Goal: Task Accomplishment & Management: Use online tool/utility

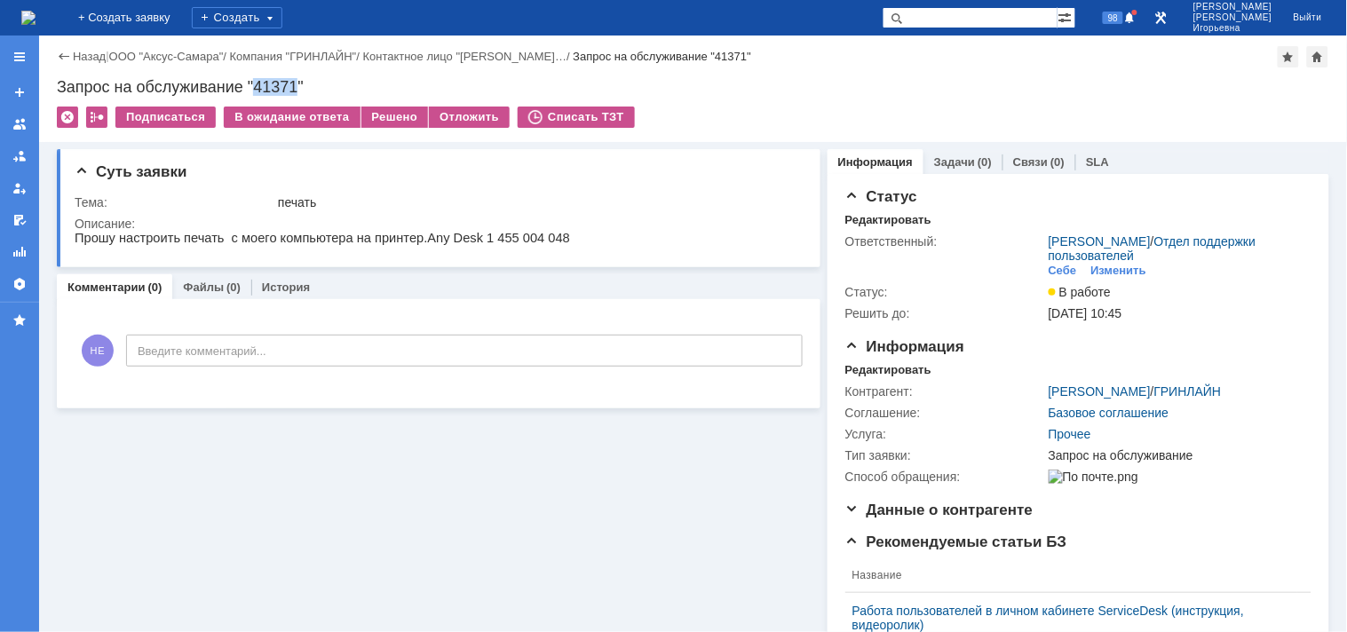
click at [36, 20] on img at bounding box center [28, 18] width 14 height 14
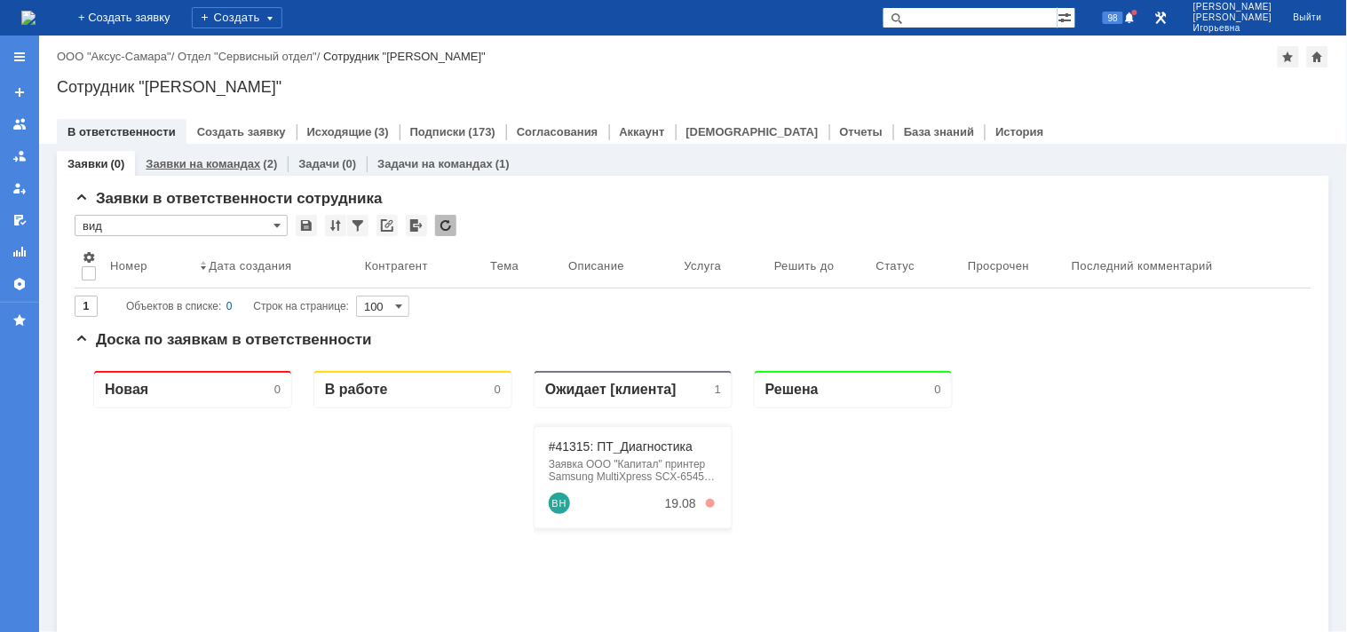
click at [206, 158] on link "Заявки на командах" at bounding box center [203, 163] width 115 height 13
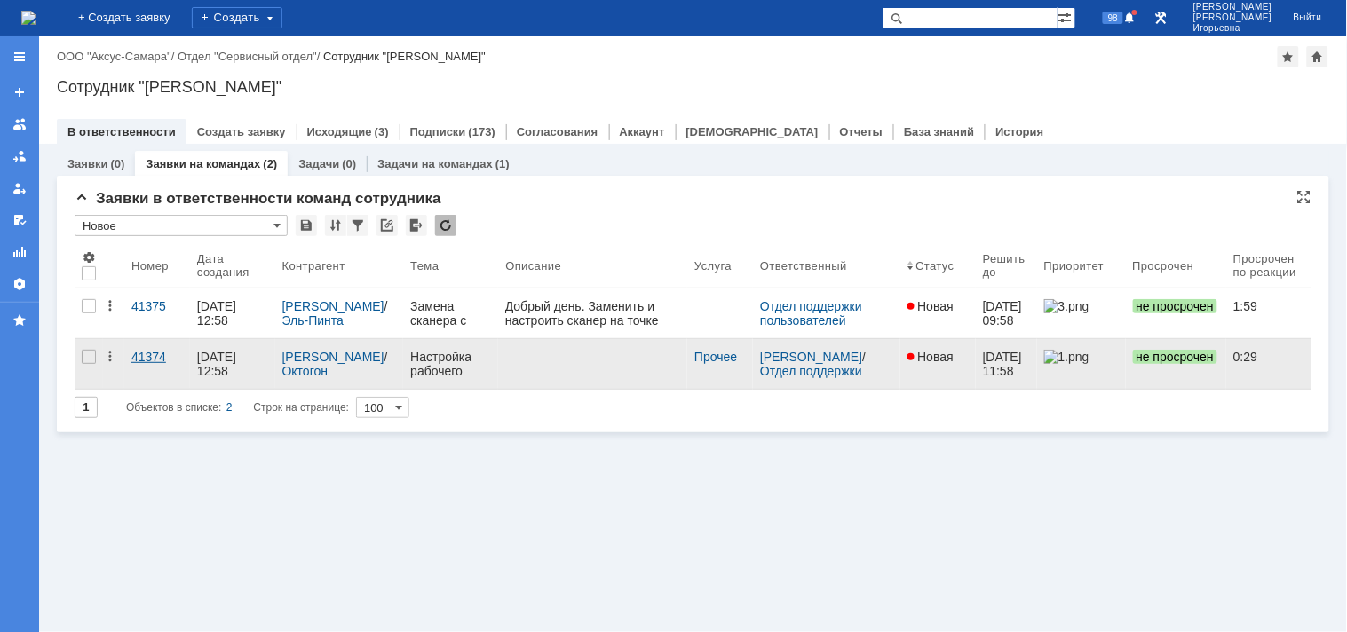
click at [154, 356] on div "41374" at bounding box center [156, 357] width 51 height 14
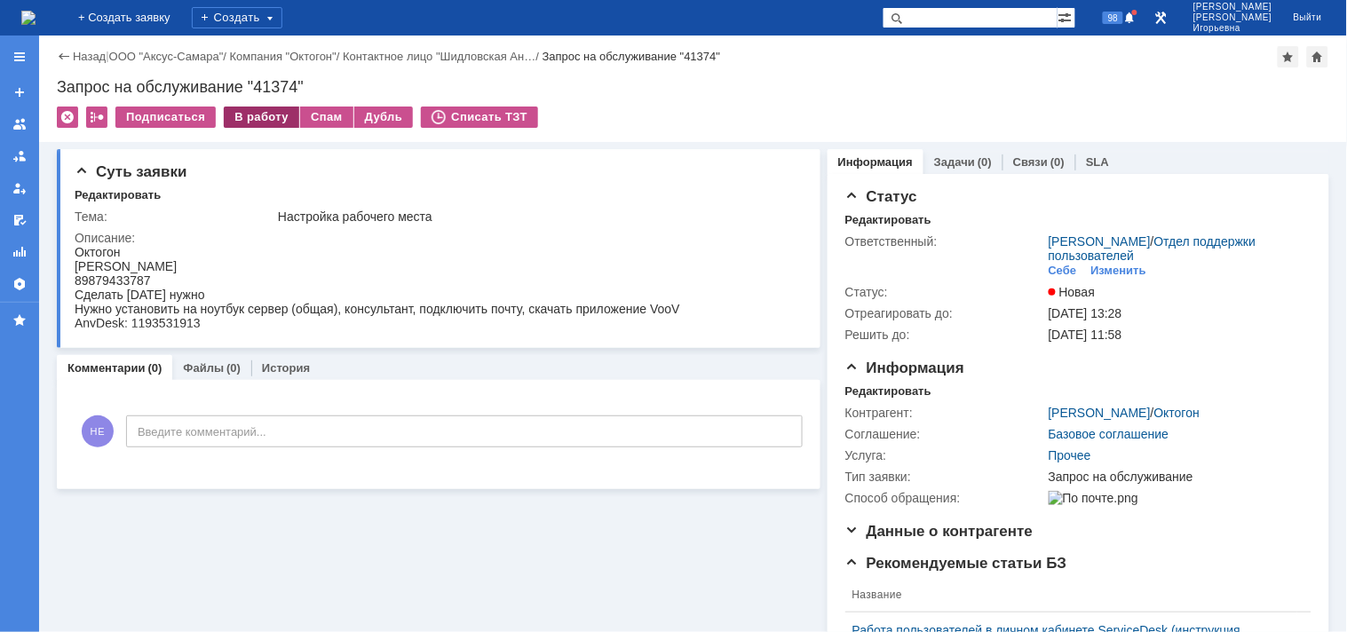
click at [261, 116] on div "В работу" at bounding box center [261, 117] width 75 height 21
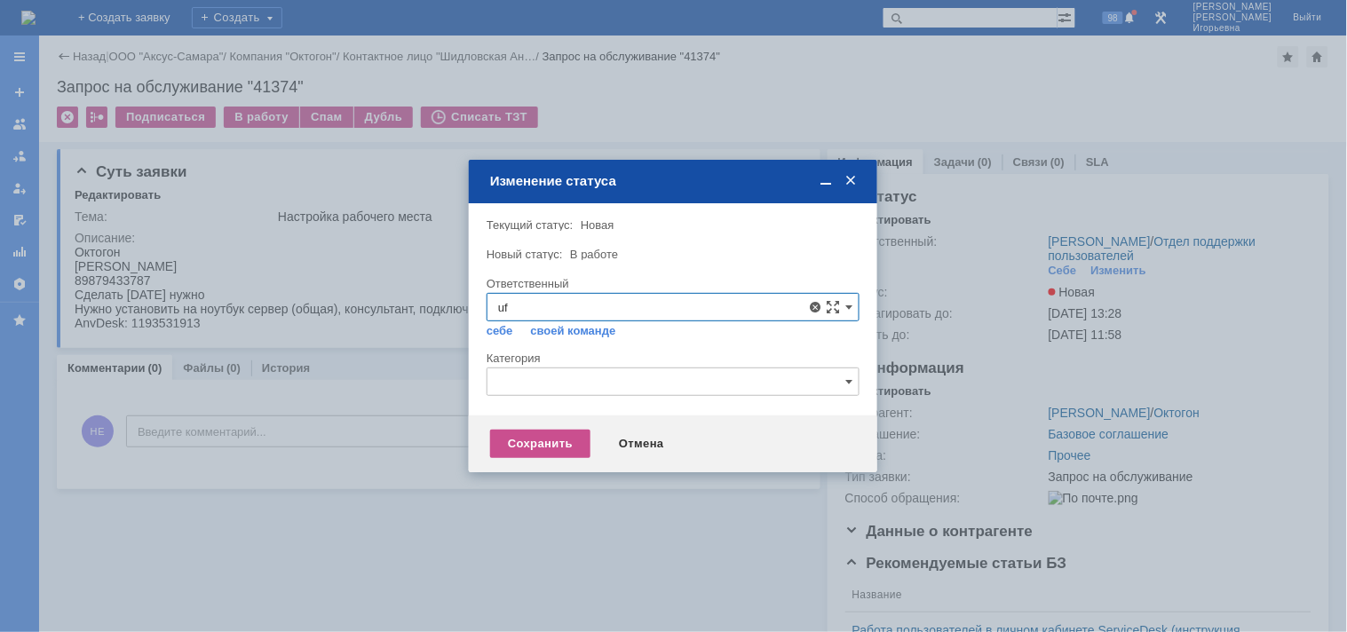
type input "u"
click at [584, 432] on span "Галстьян Степан Александрович" at bounding box center [673, 436] width 350 height 14
type input "Галстьян Степан Александрович"
click at [550, 440] on div "Сохранить" at bounding box center [540, 444] width 100 height 28
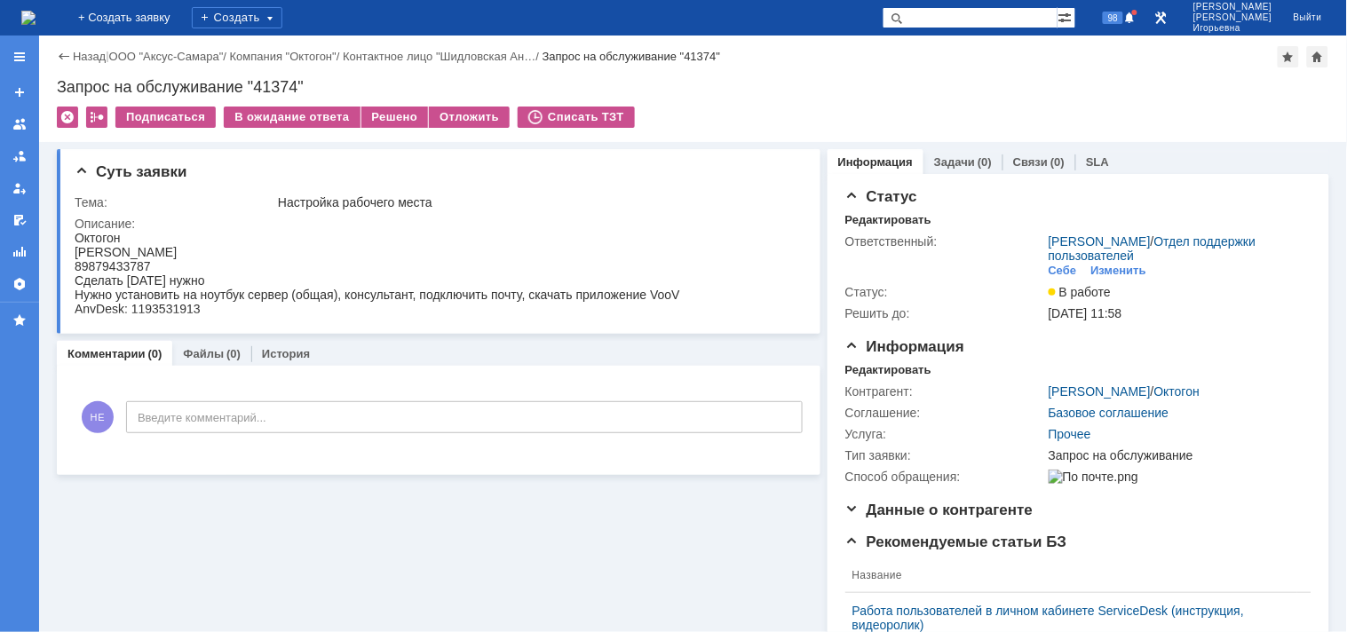
click at [273, 75] on div "Назад | ООО "Аксус-Самара" / Компания "Октогон" / Контактное лицо "Шидловская А…" at bounding box center [693, 89] width 1308 height 107
click at [273, 85] on div "Запрос на обслуживание "41374"" at bounding box center [693, 87] width 1272 height 18
copy div "41374"
click at [36, 12] on img at bounding box center [28, 18] width 14 height 14
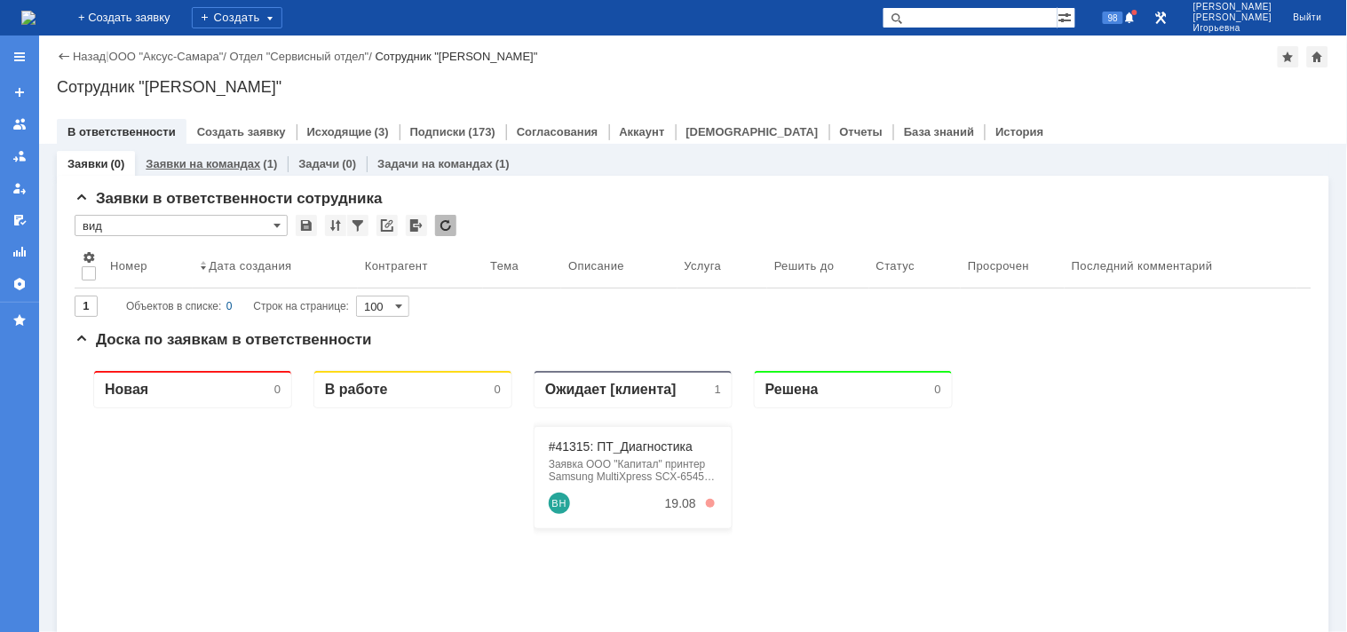
click at [228, 164] on link "Заявки на командах" at bounding box center [203, 163] width 115 height 13
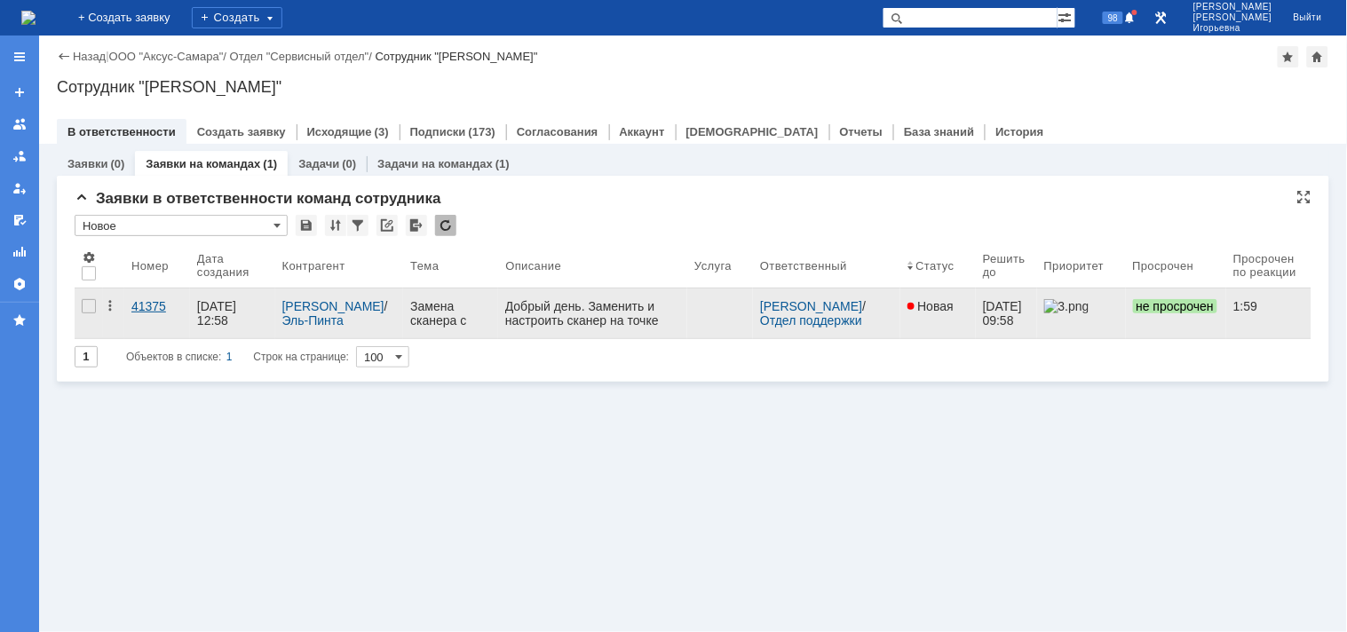
click at [143, 307] on div "41375" at bounding box center [156, 306] width 51 height 14
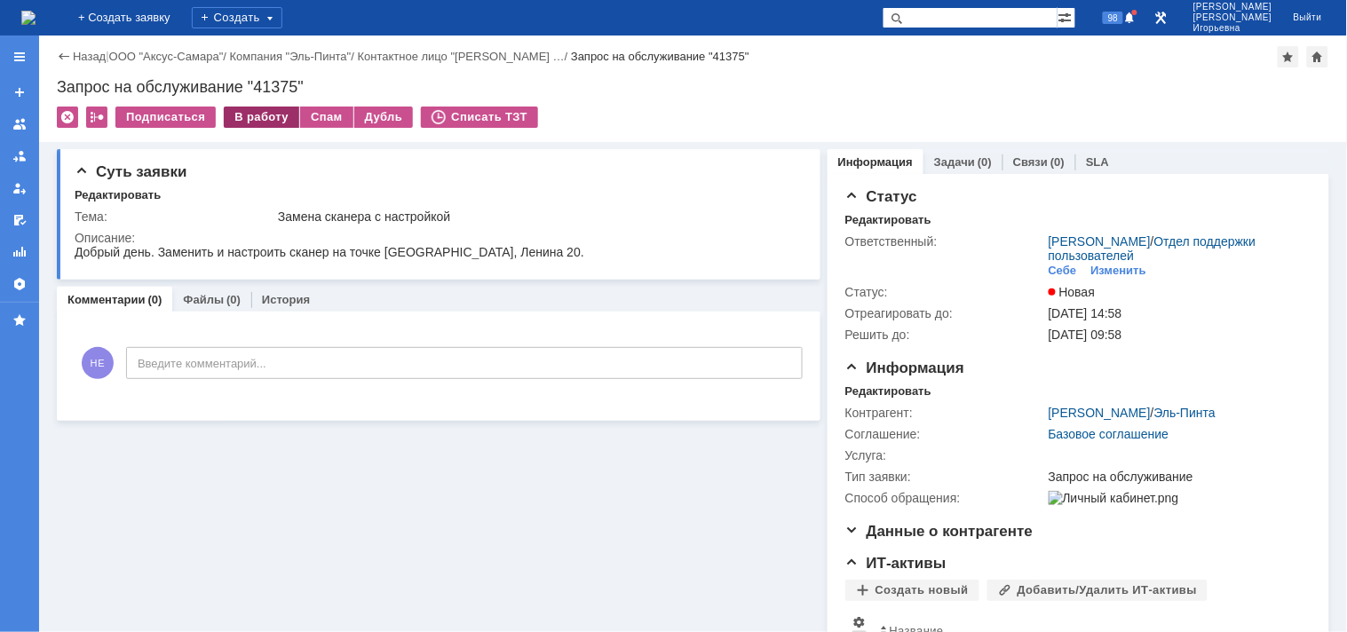
click at [249, 119] on div "В работу" at bounding box center [261, 117] width 75 height 21
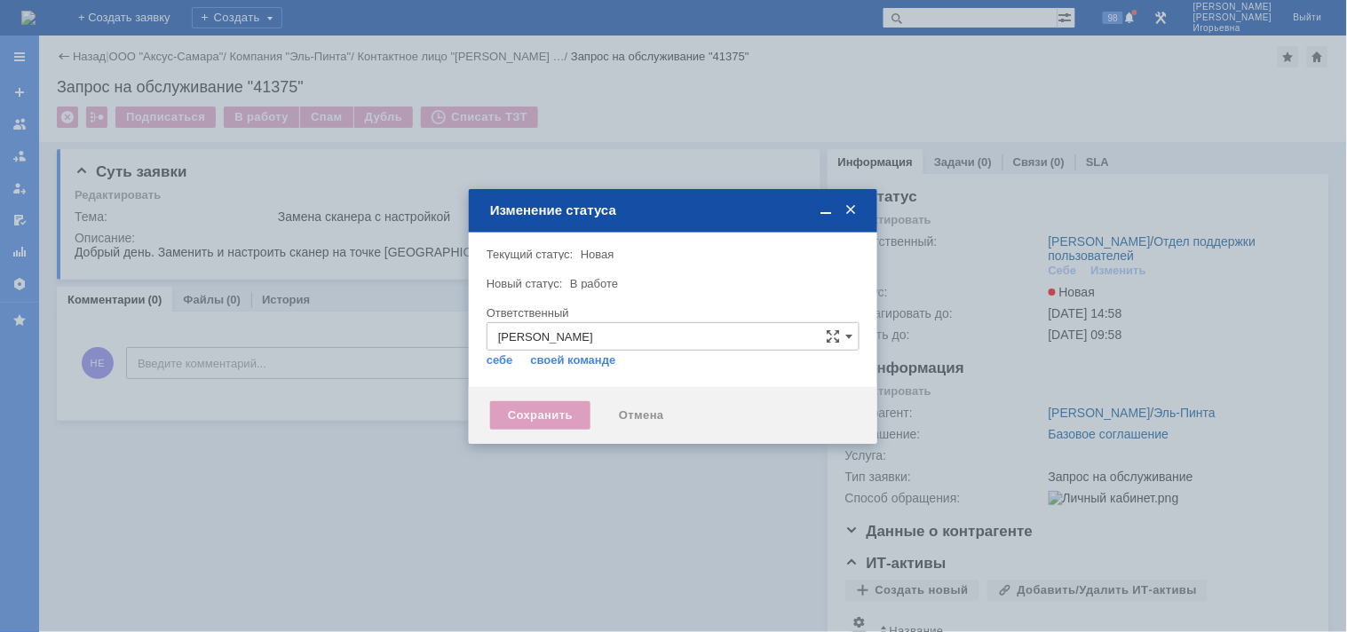
type input "Носенкова Елена Игорьевна"
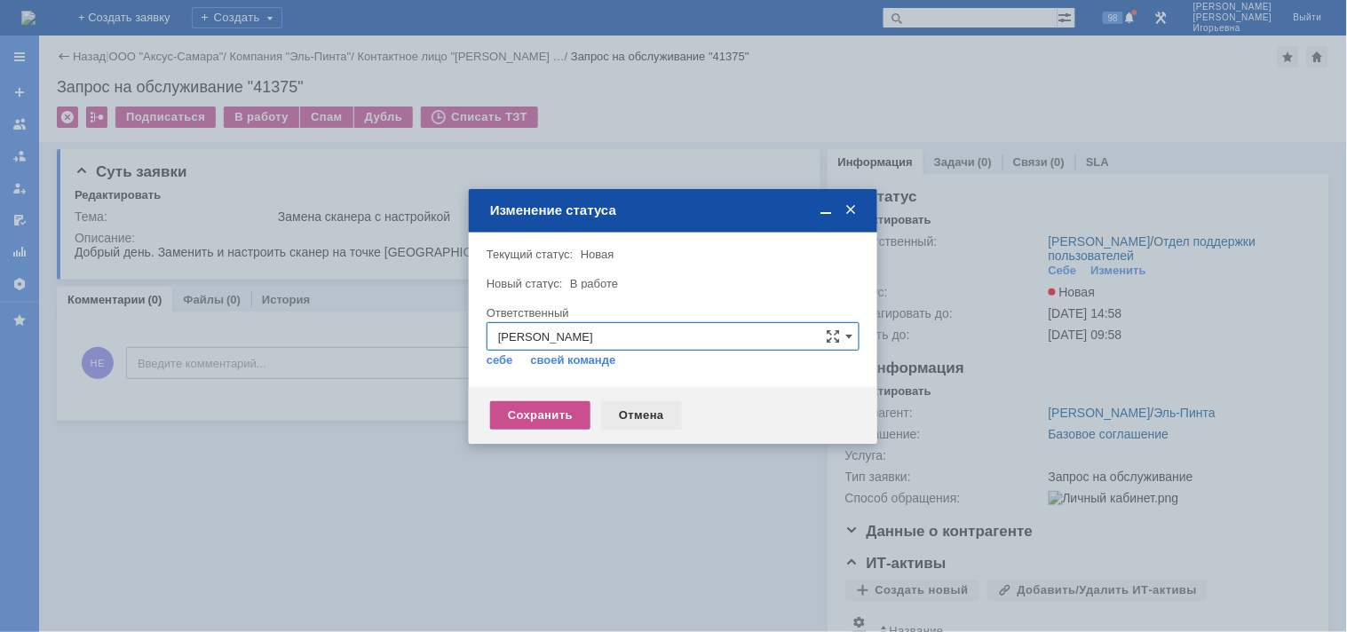
click at [644, 410] on div "Отмена" at bounding box center [641, 415] width 81 height 28
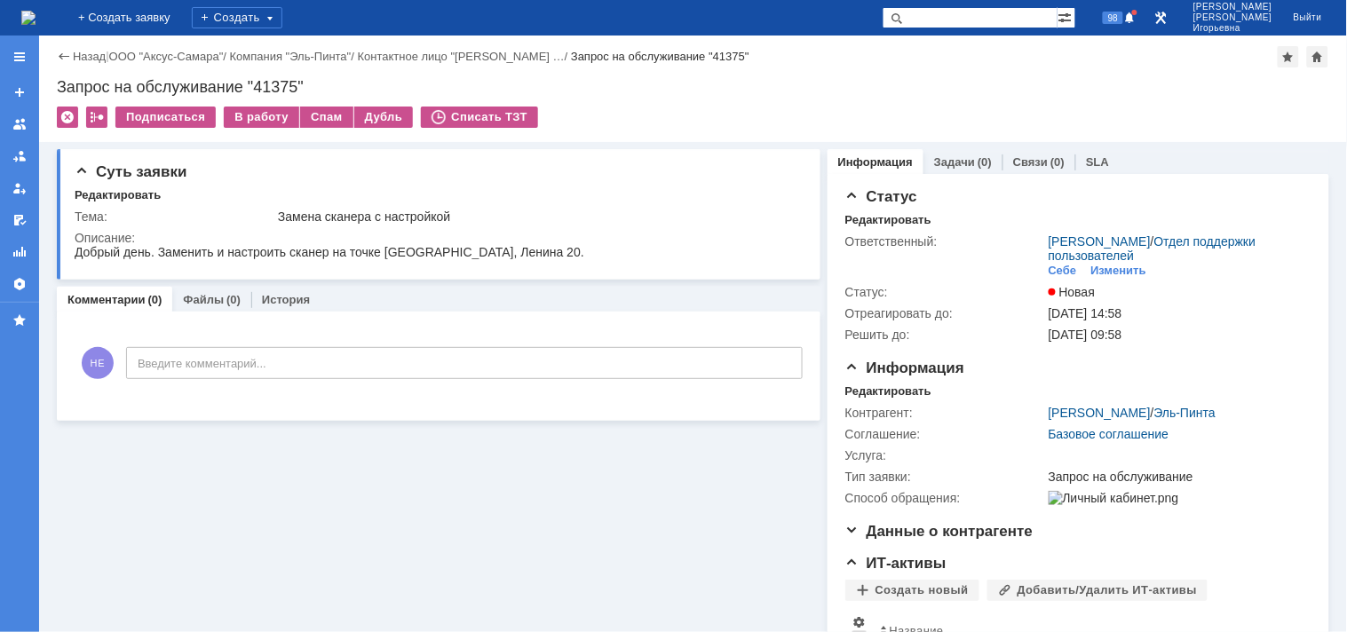
click at [36, 13] on img at bounding box center [28, 18] width 14 height 14
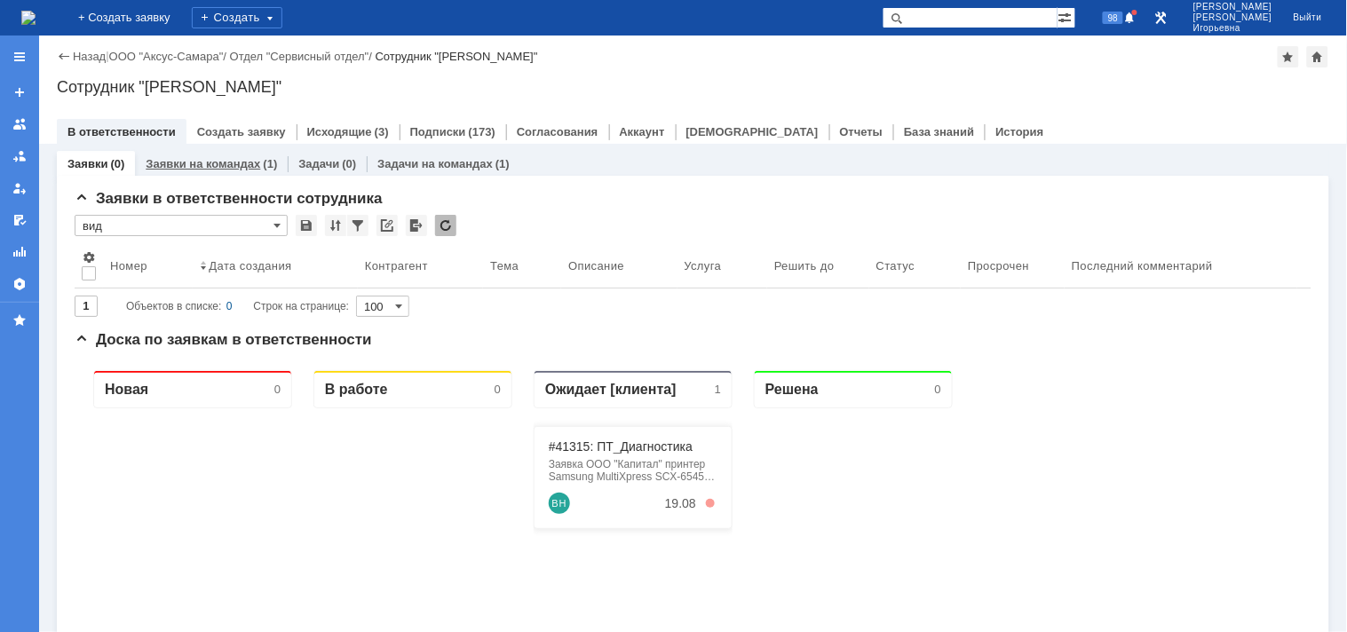
click at [202, 160] on link "Заявки на командах" at bounding box center [203, 163] width 115 height 13
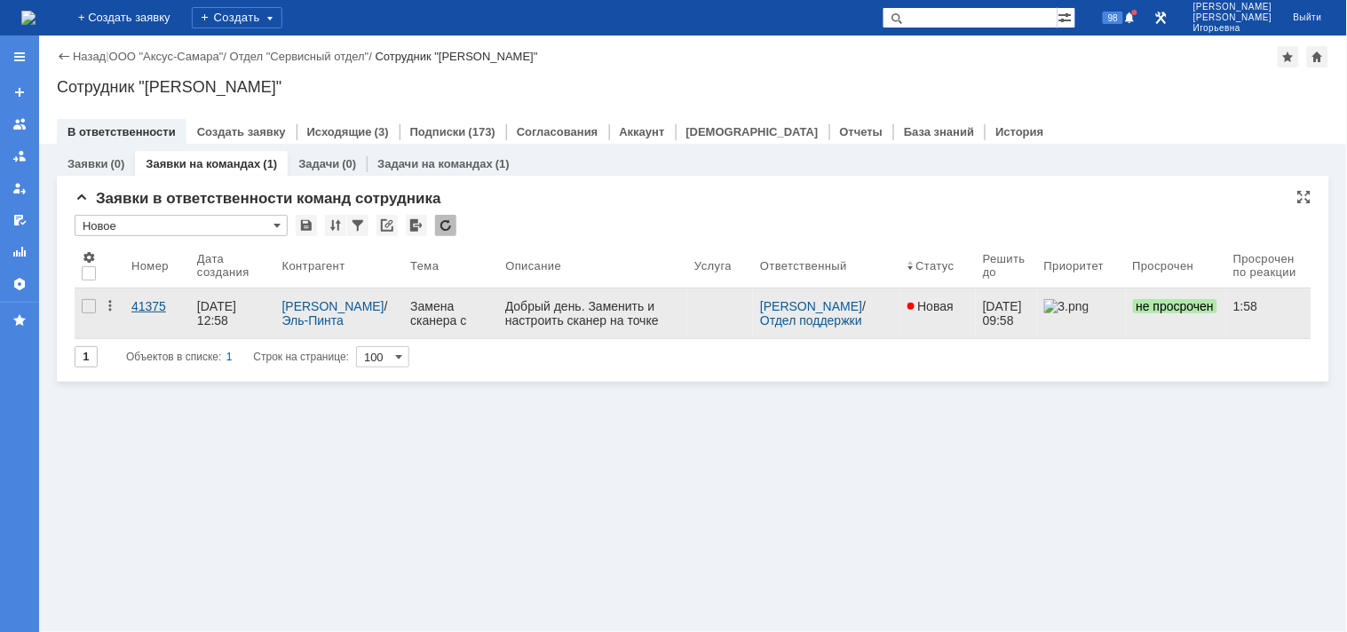
click at [144, 306] on div "41375" at bounding box center [156, 306] width 51 height 14
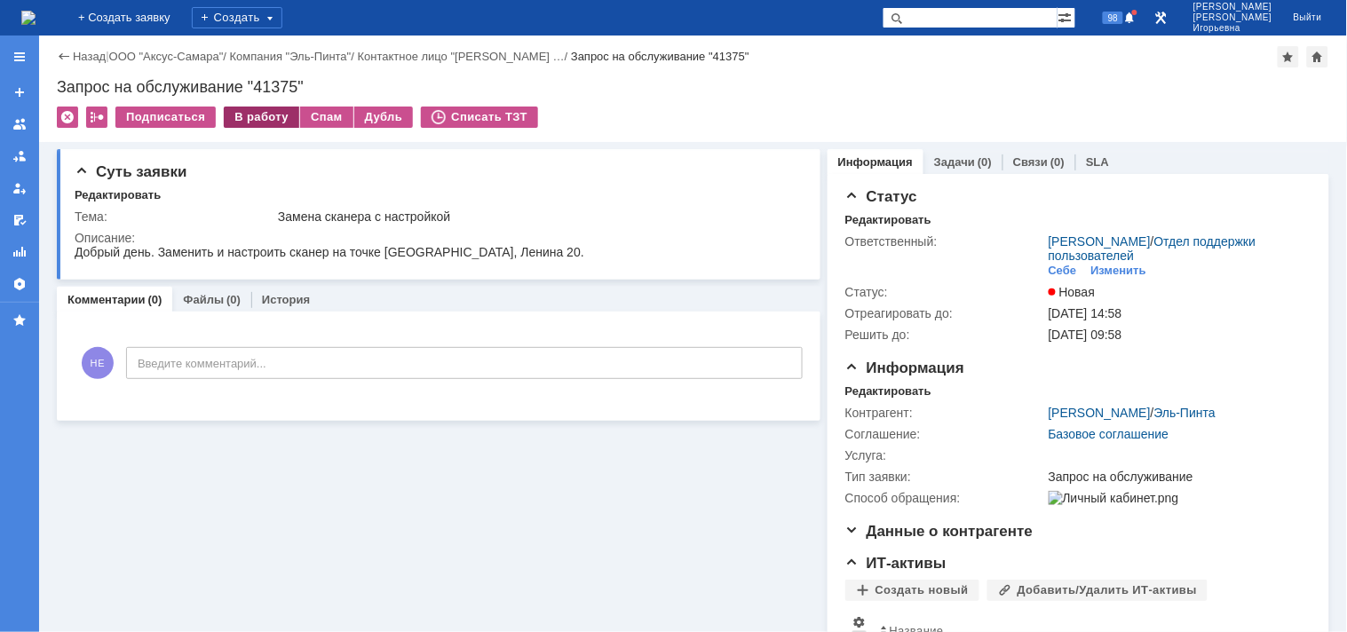
click at [254, 118] on div "В работу" at bounding box center [261, 117] width 75 height 21
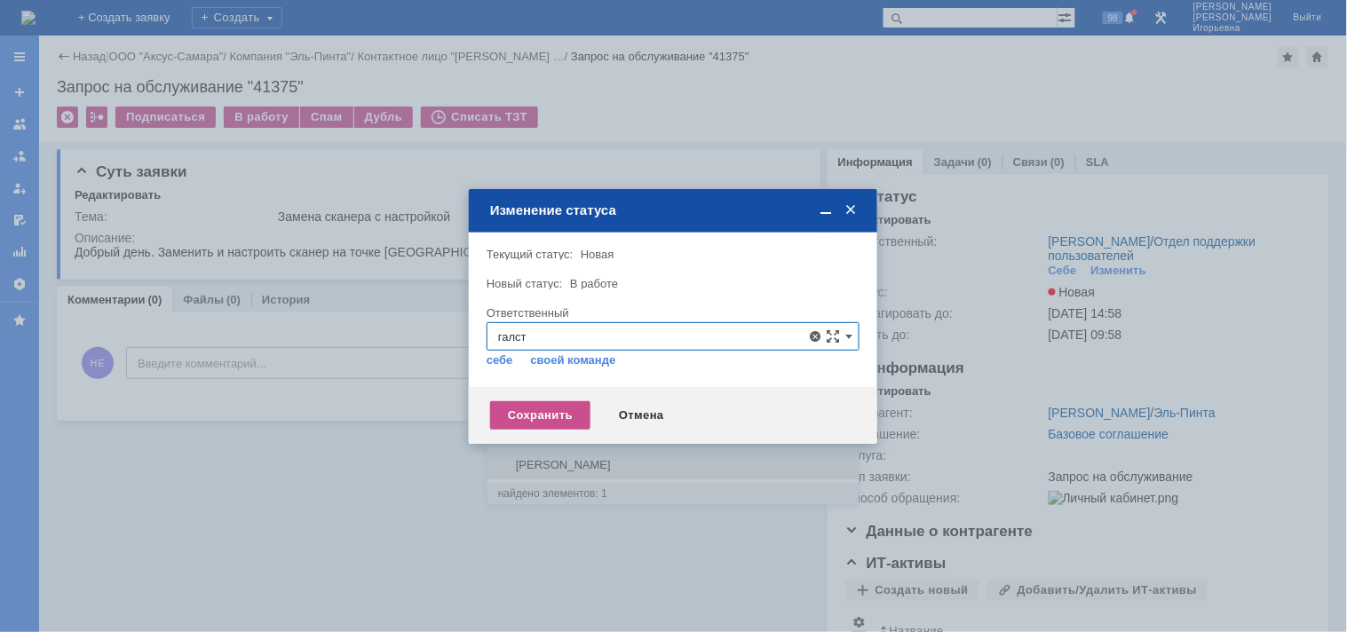
click at [536, 469] on span "Галстьян Степан Александрович" at bounding box center [673, 465] width 350 height 14
type input "Галстьян Степан Александрович"
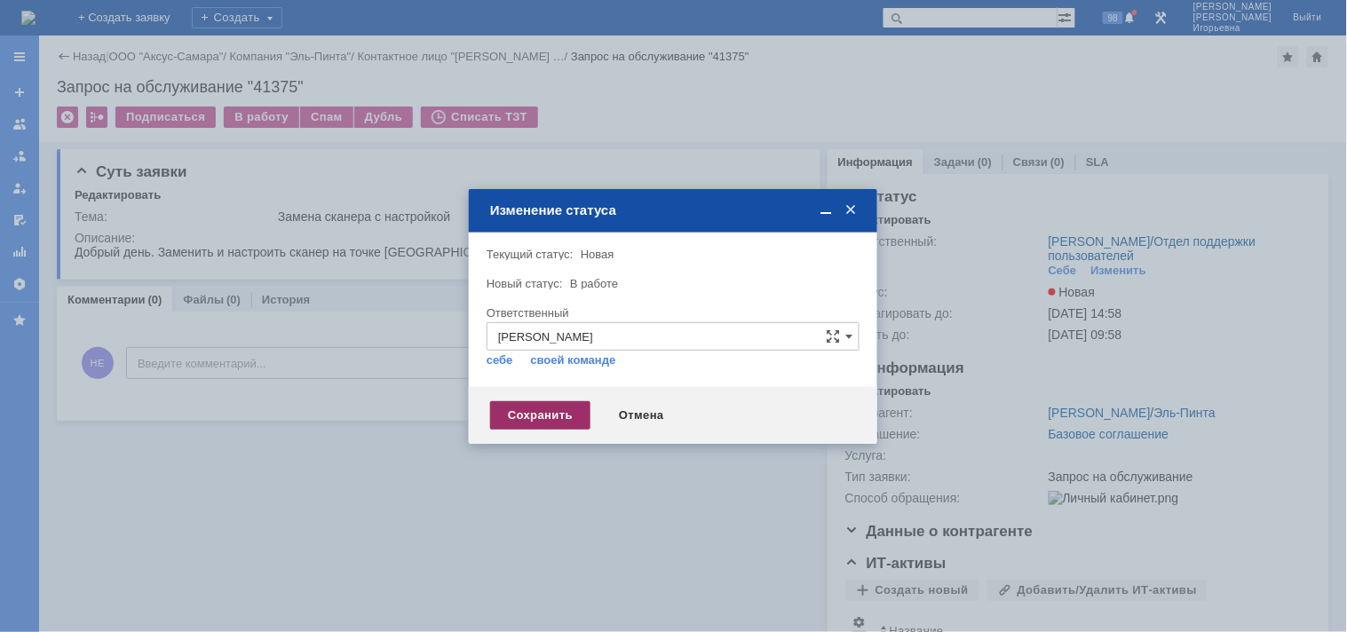
click at [542, 415] on div "Сохранить" at bounding box center [540, 415] width 100 height 28
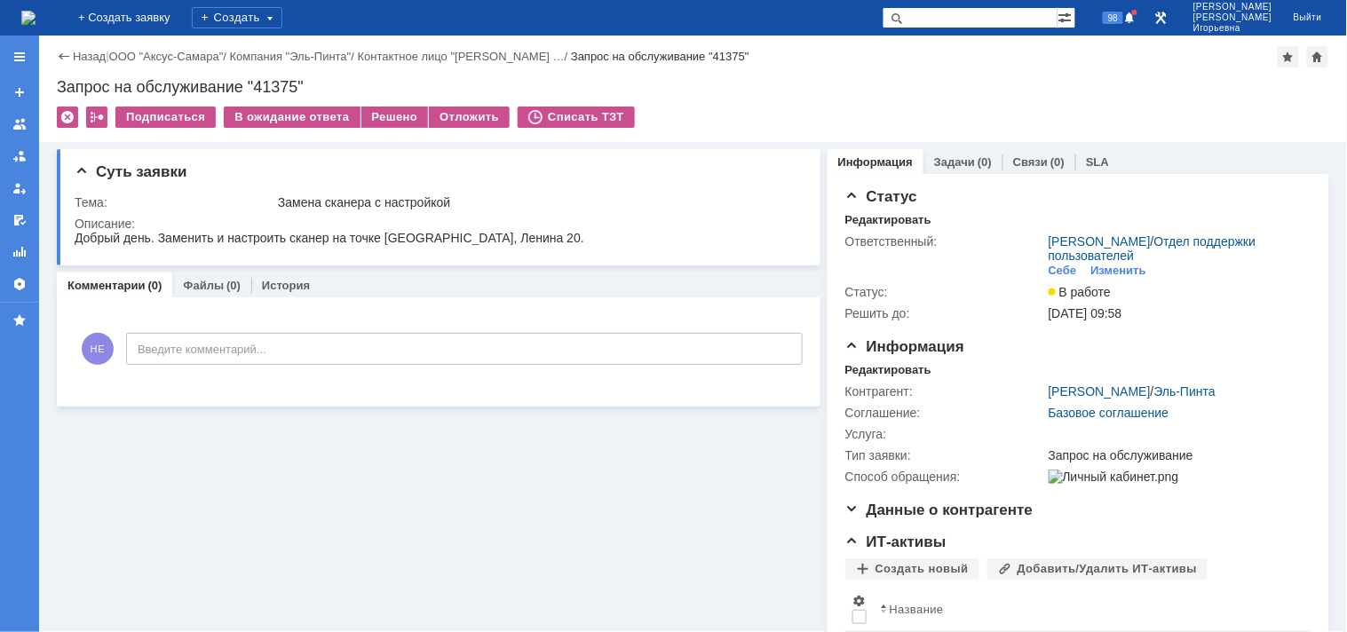
click at [286, 90] on div "Запрос на обслуживание "41375"" at bounding box center [693, 87] width 1272 height 18
copy div "41375"
click at [36, 13] on img at bounding box center [28, 18] width 14 height 14
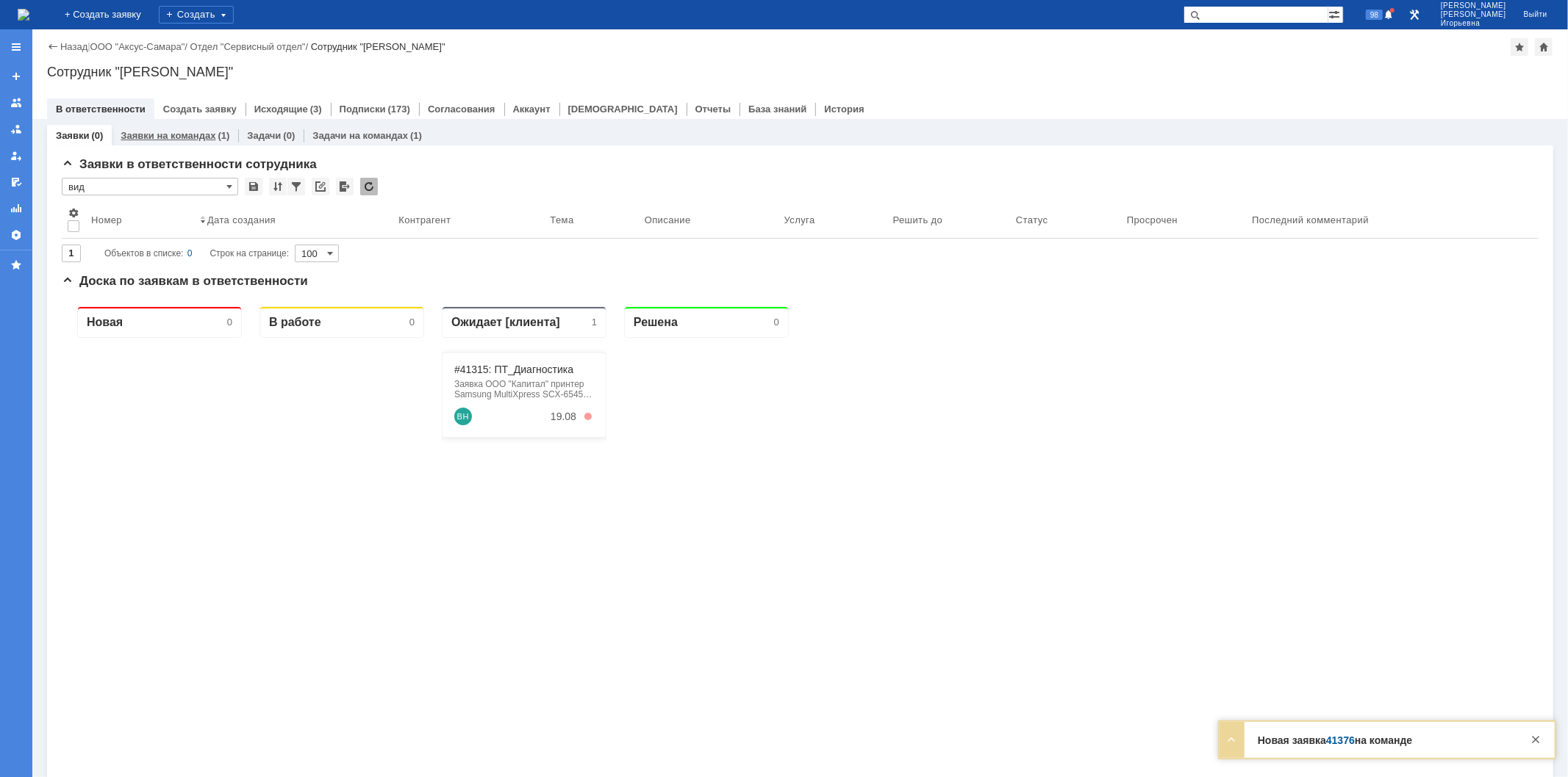
click at [174, 135] on link "Заявки на командах" at bounding box center [168, 135] width 95 height 11
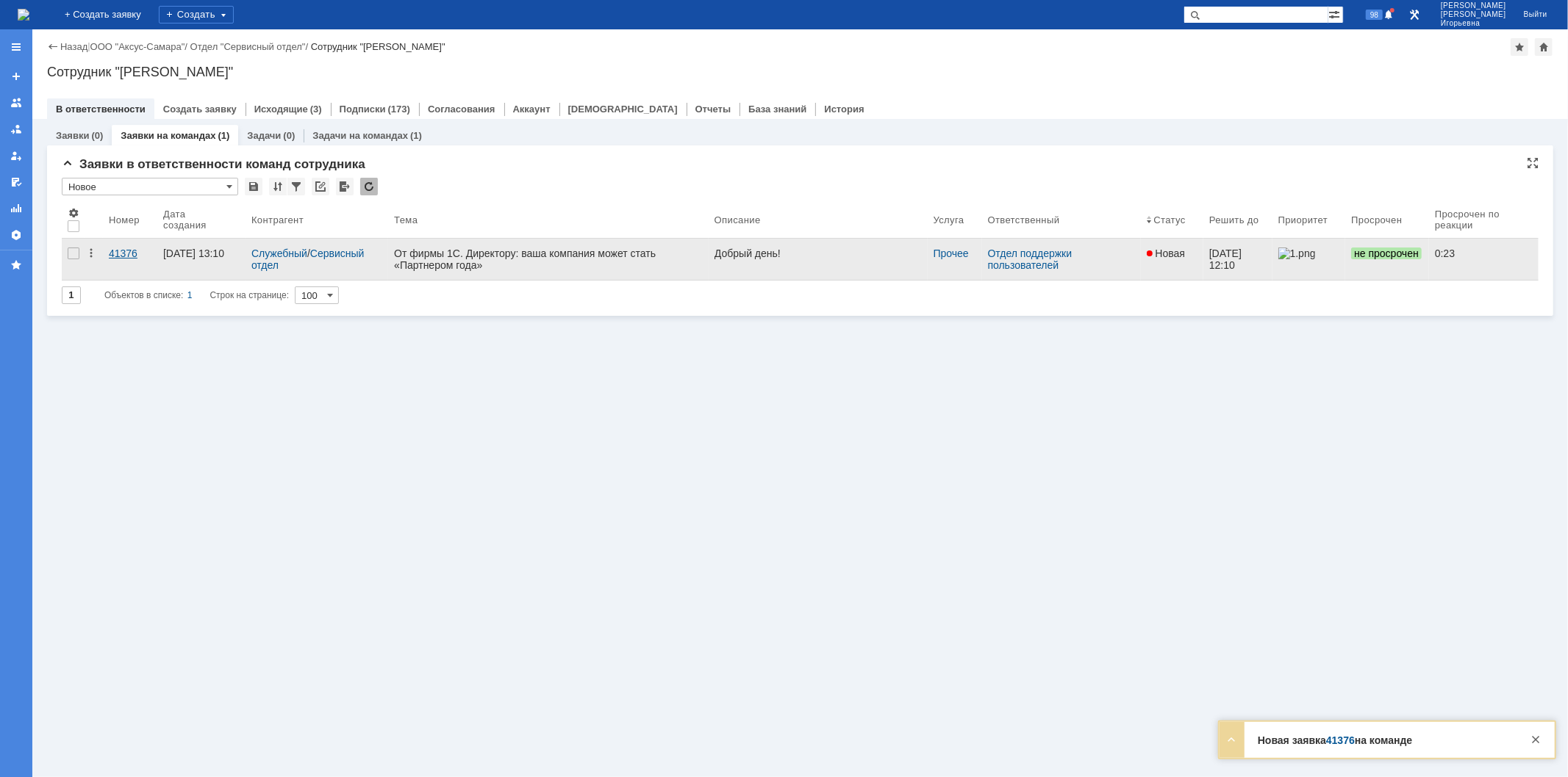
click at [121, 247] on div "41376" at bounding box center [129, 253] width 42 height 12
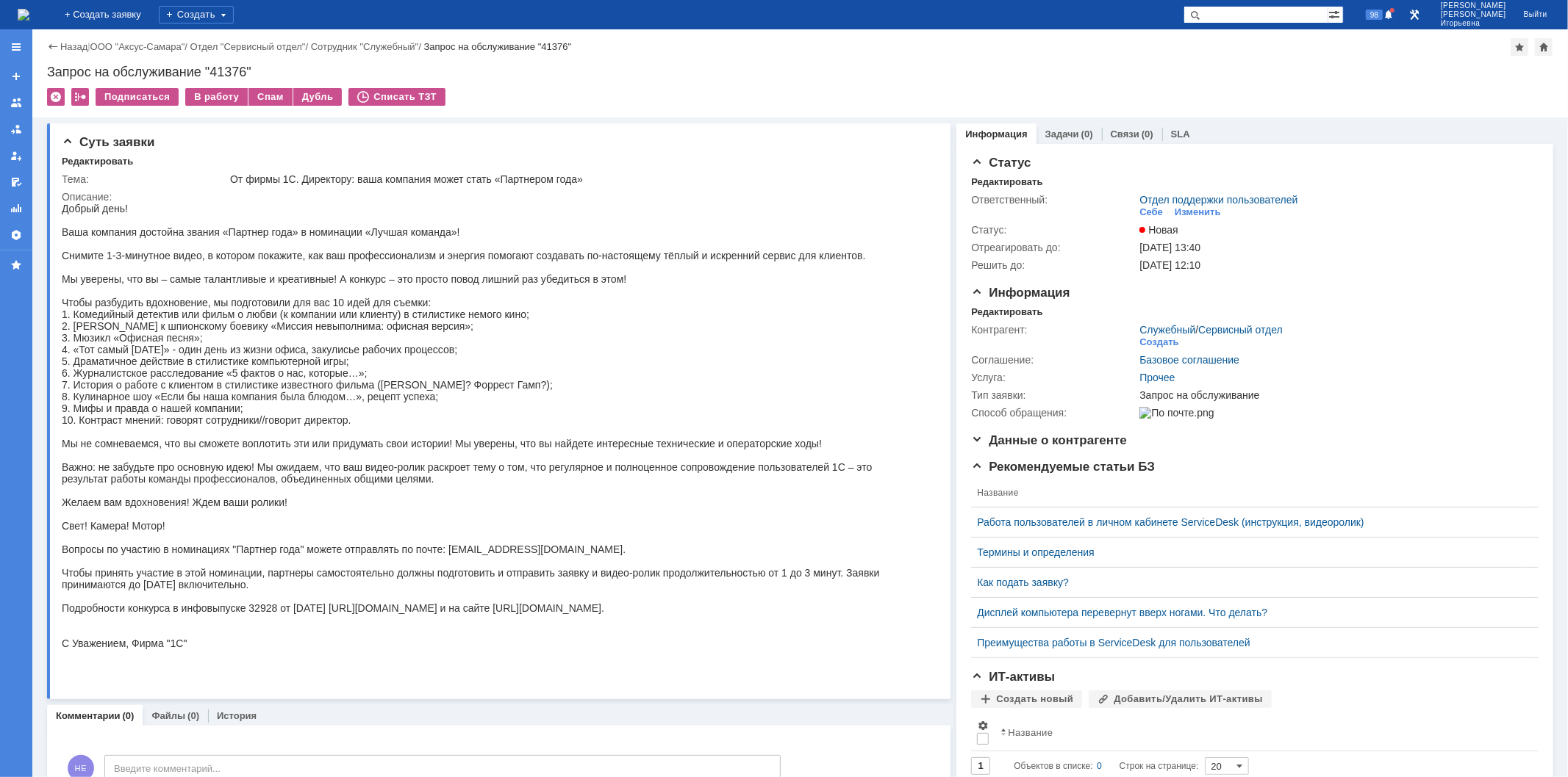
click at [30, 13] on img at bounding box center [23, 15] width 12 height 12
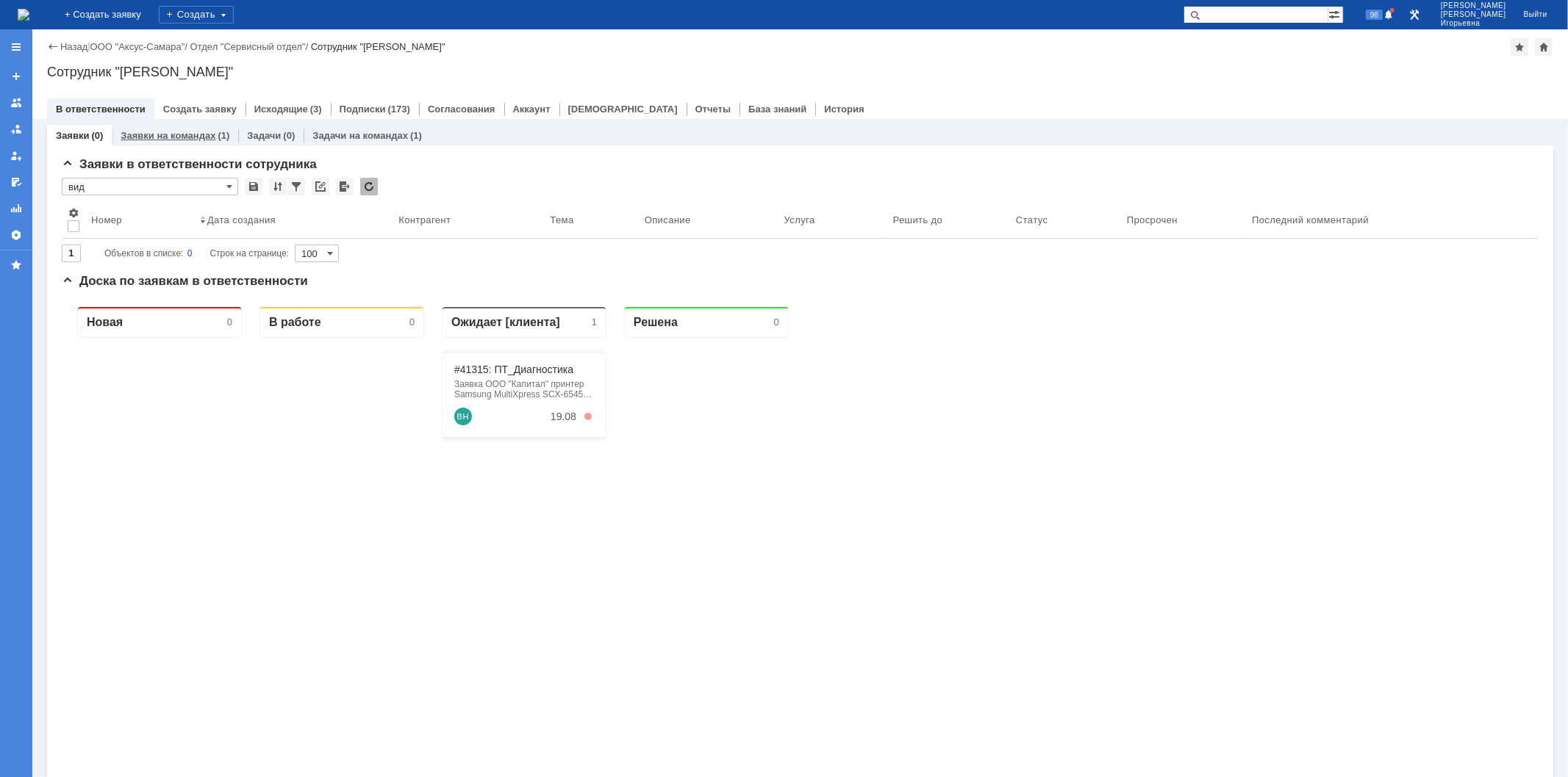
click at [192, 132] on link "Заявки на командах" at bounding box center [168, 135] width 95 height 11
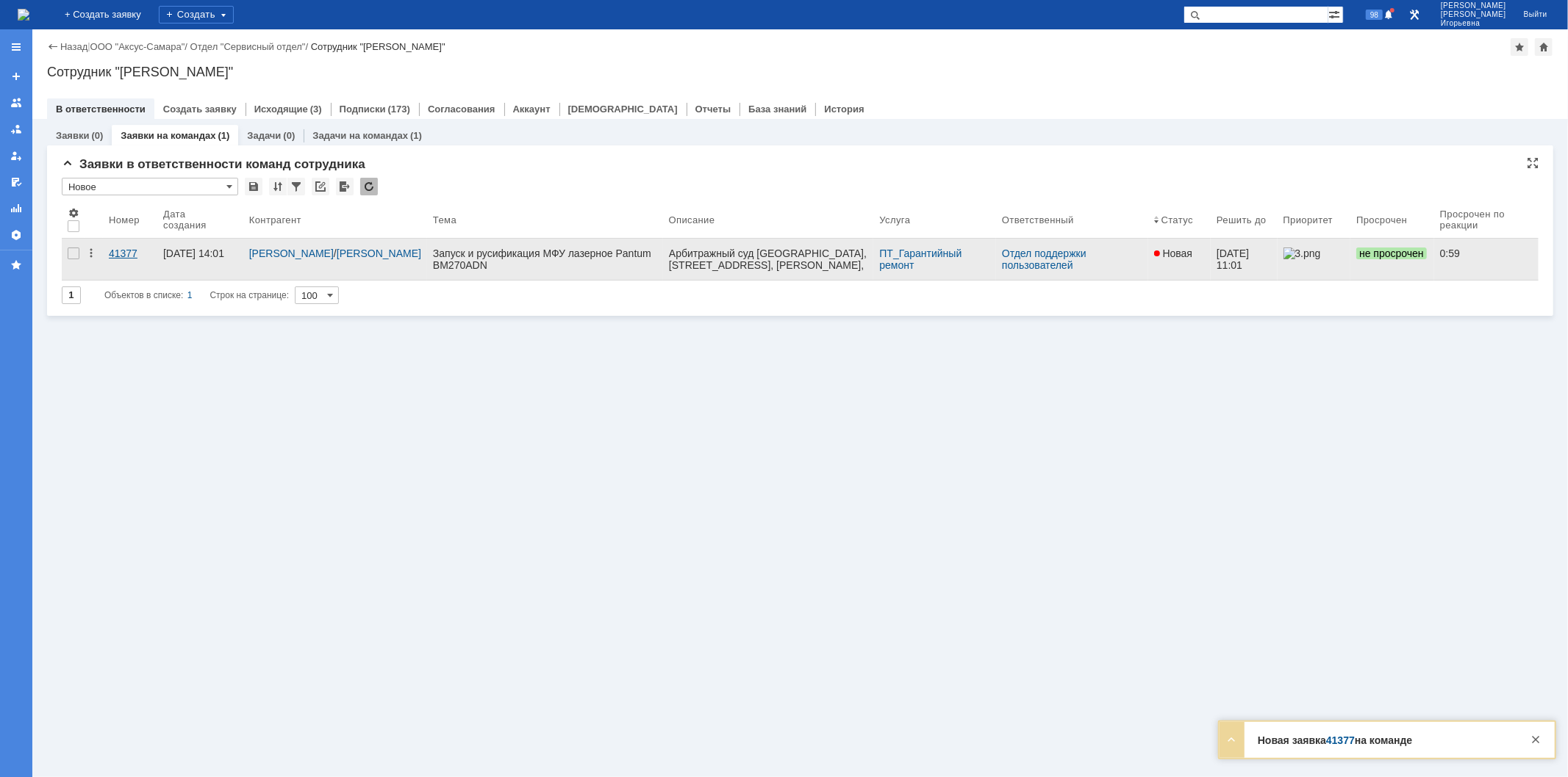
click at [127, 252] on div "41377" at bounding box center [129, 253] width 42 height 12
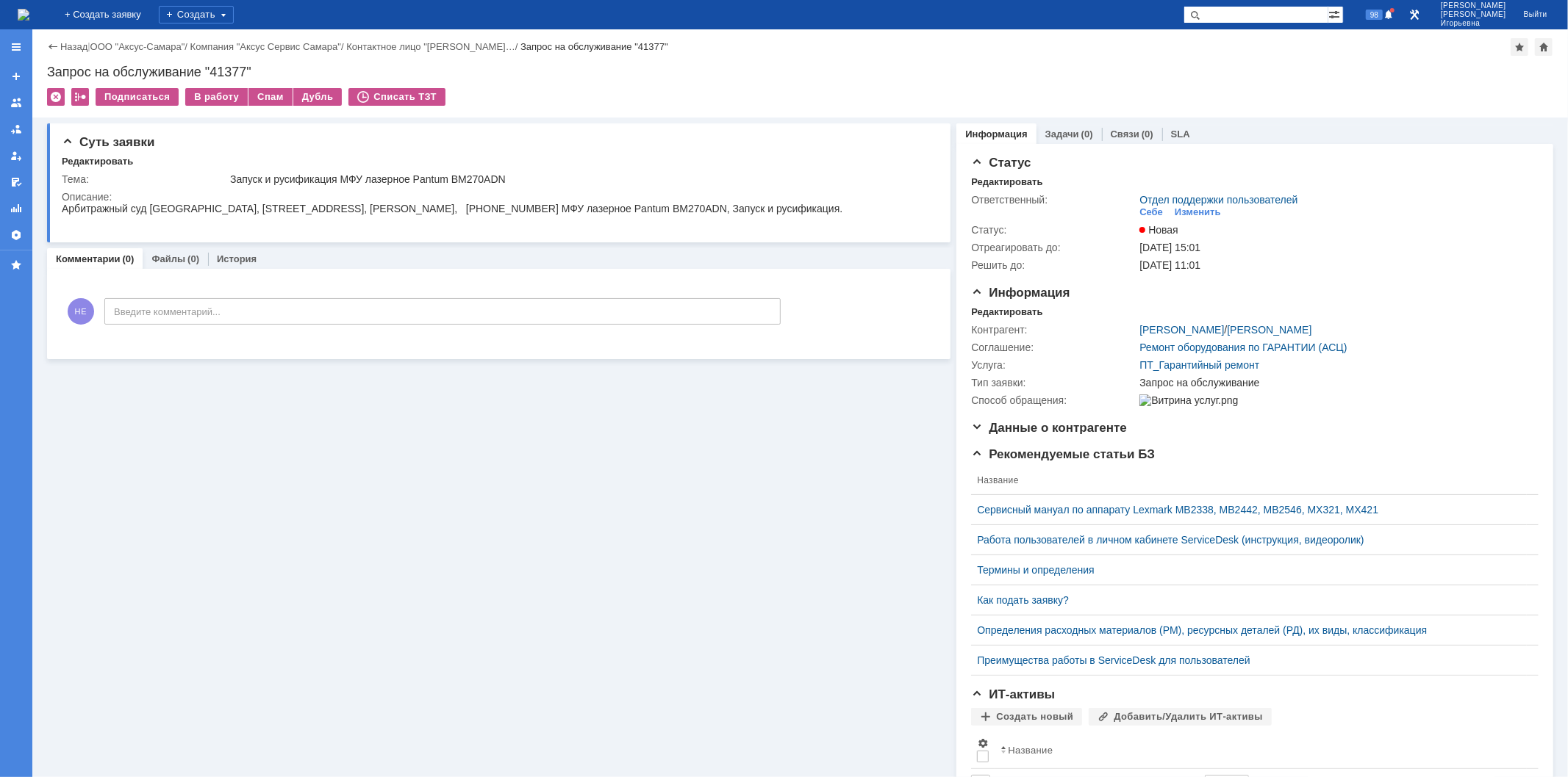
click at [30, 12] on img at bounding box center [23, 15] width 12 height 12
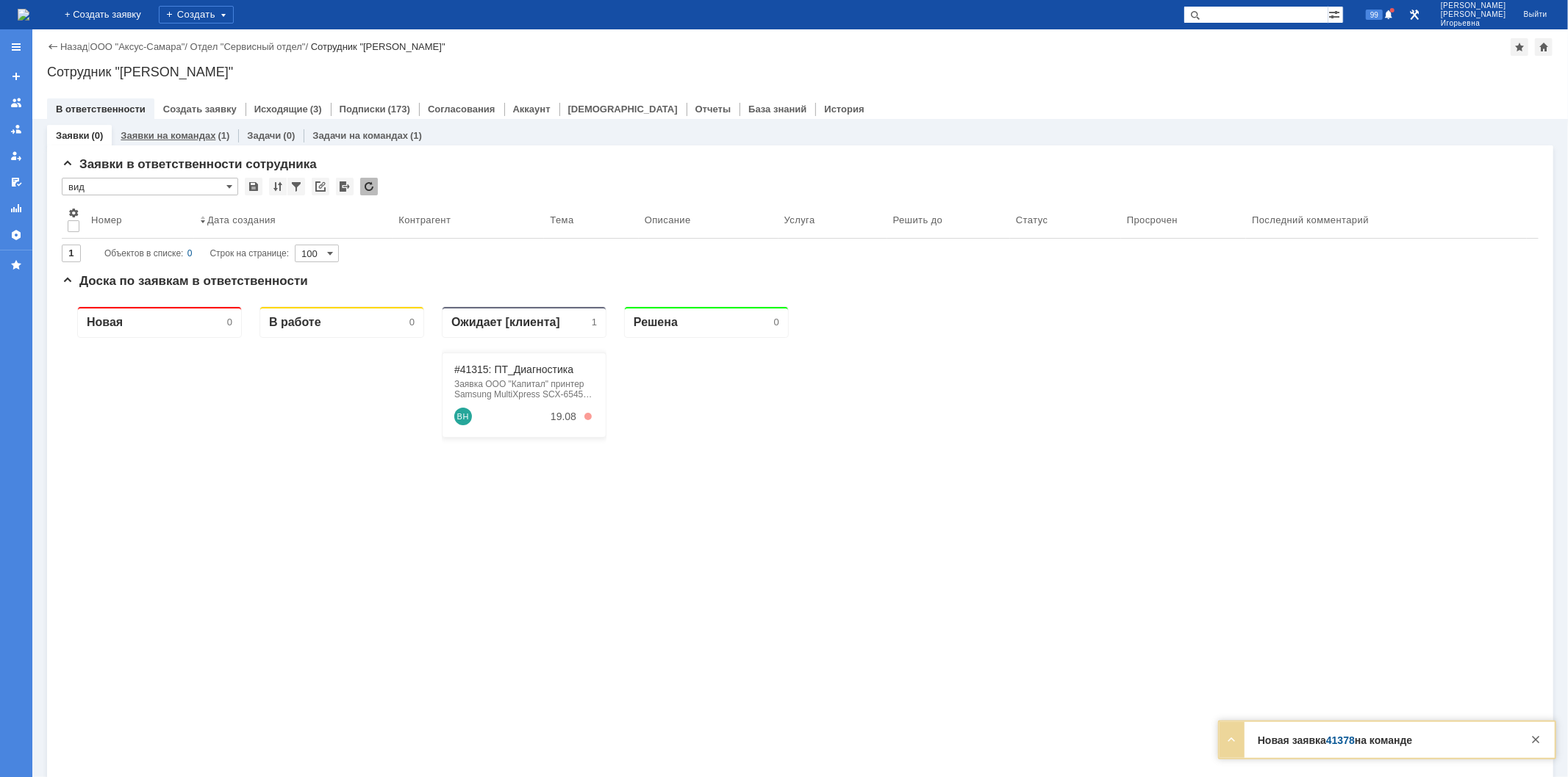
click at [191, 133] on link "Заявки на командах" at bounding box center [168, 135] width 95 height 11
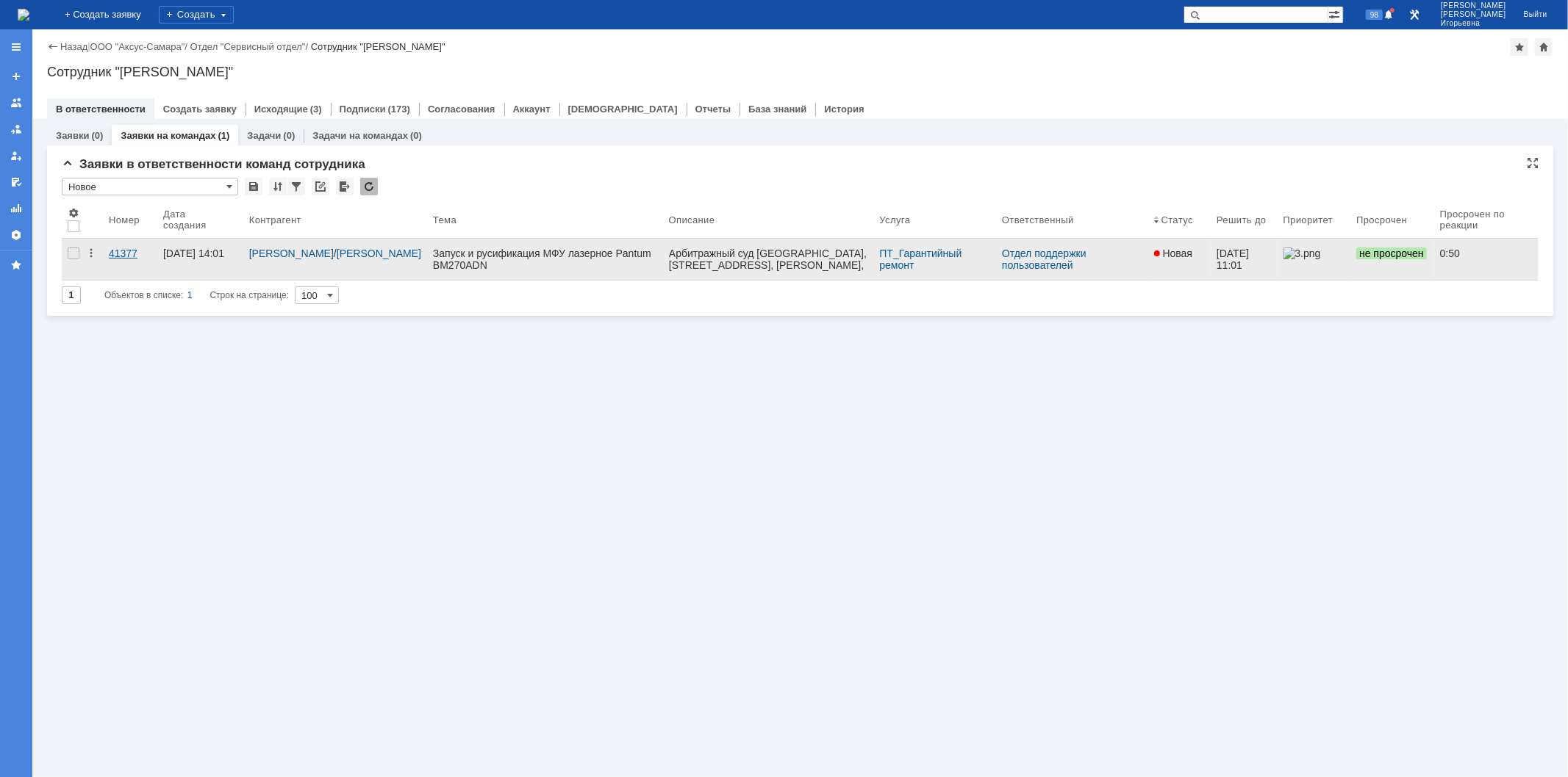
click at [119, 256] on div "41377" at bounding box center [129, 253] width 42 height 12
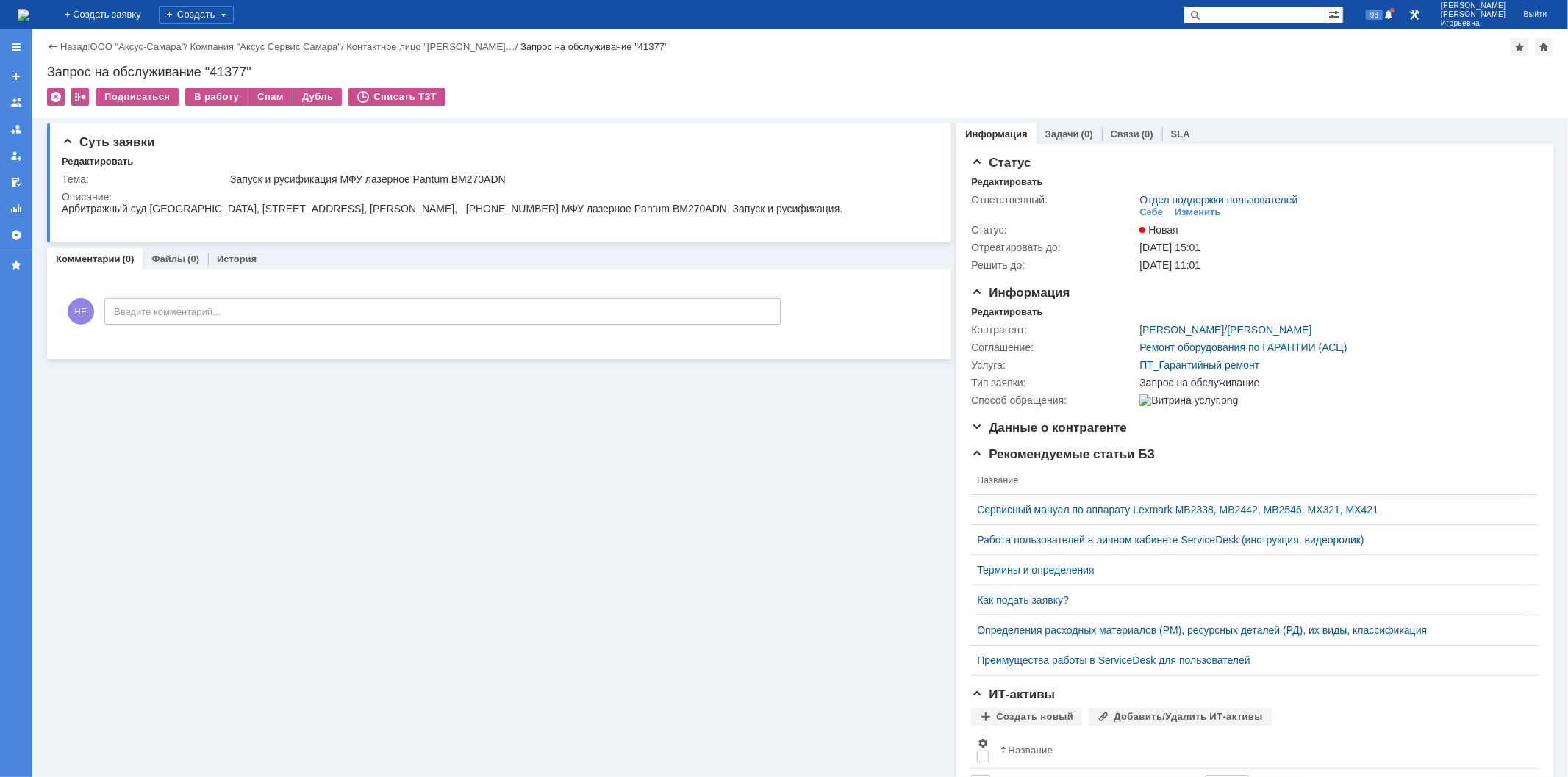
click at [30, 9] on img at bounding box center [23, 15] width 12 height 12
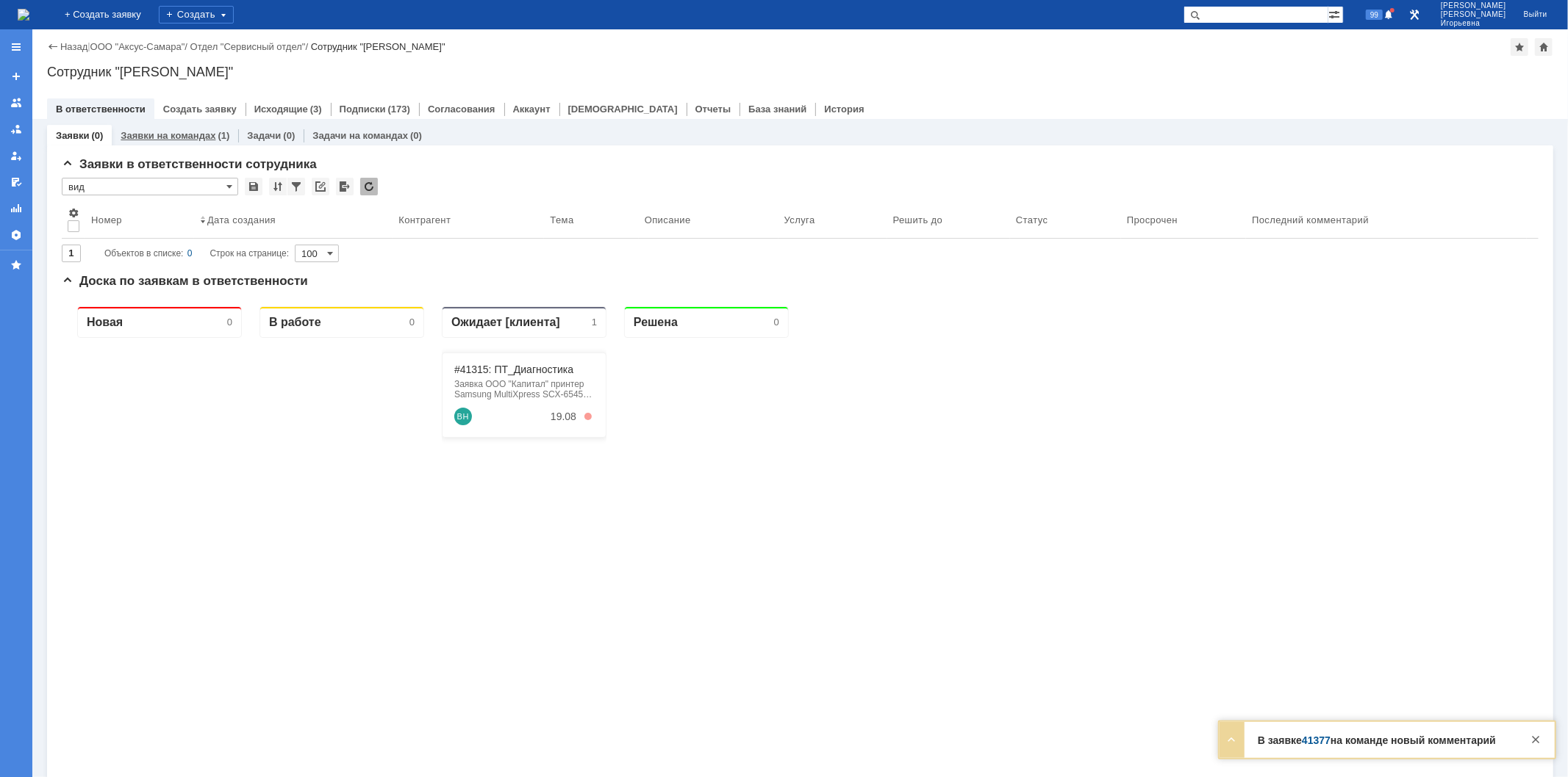
click at [190, 135] on link "Заявки на командах" at bounding box center [168, 135] width 95 height 11
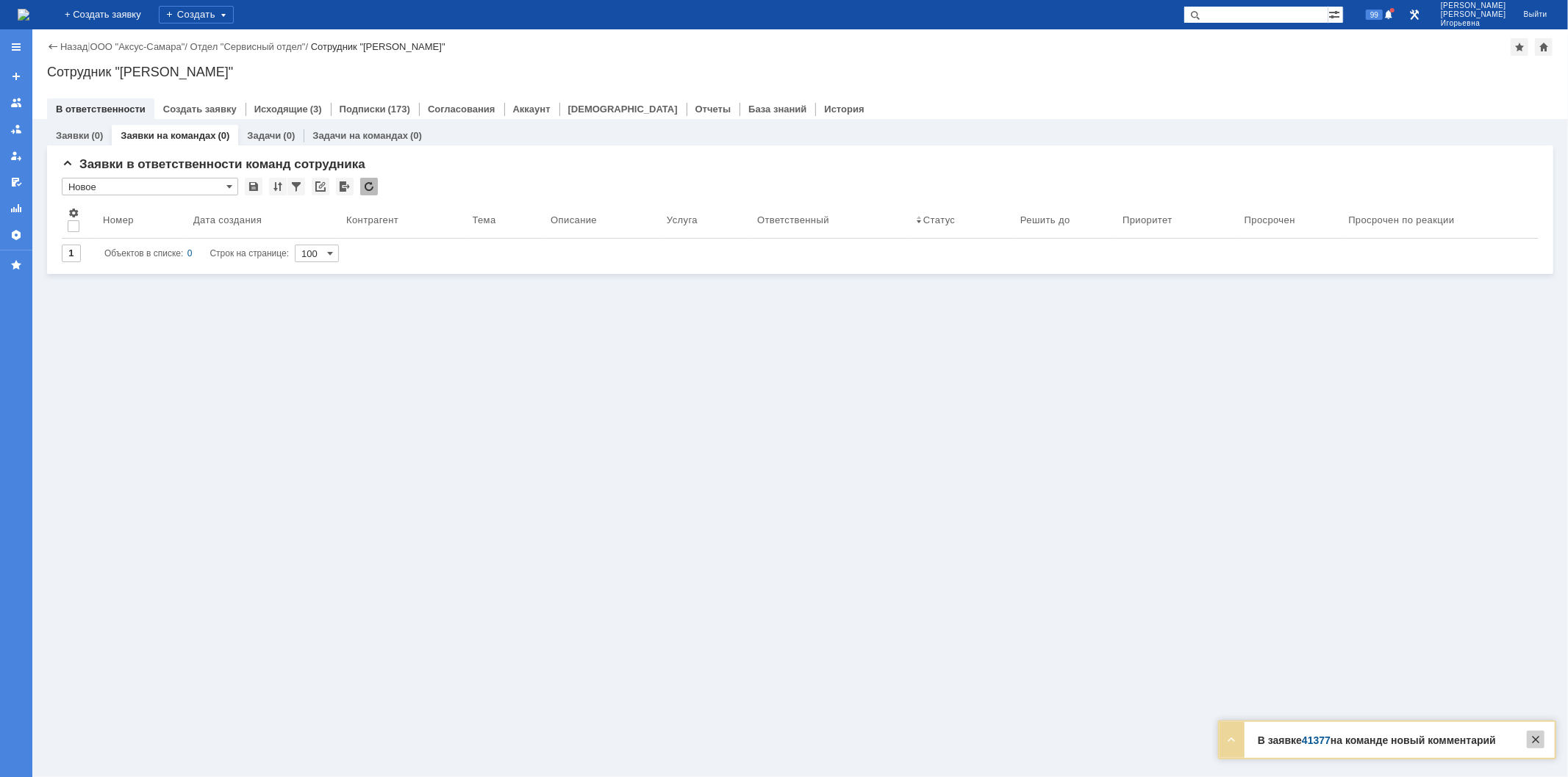
click at [1532, 745] on div at bounding box center [1535, 739] width 17 height 17
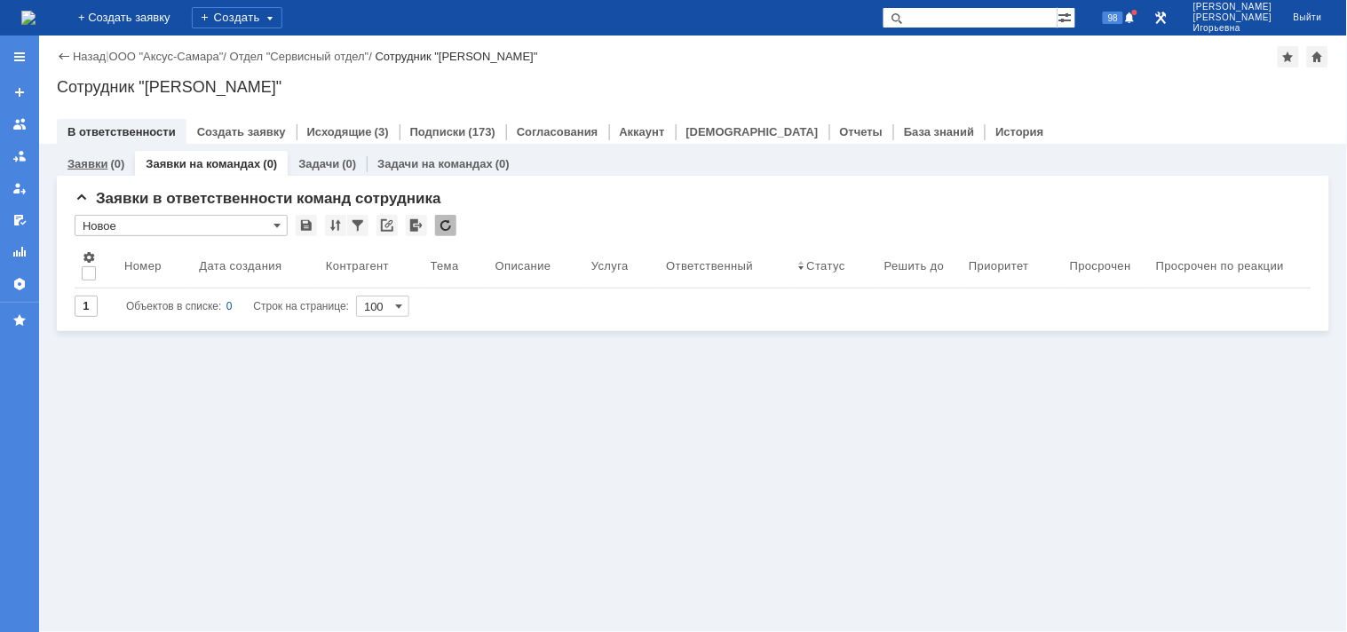
click at [91, 170] on div "Заявки (0)" at bounding box center [96, 164] width 78 height 26
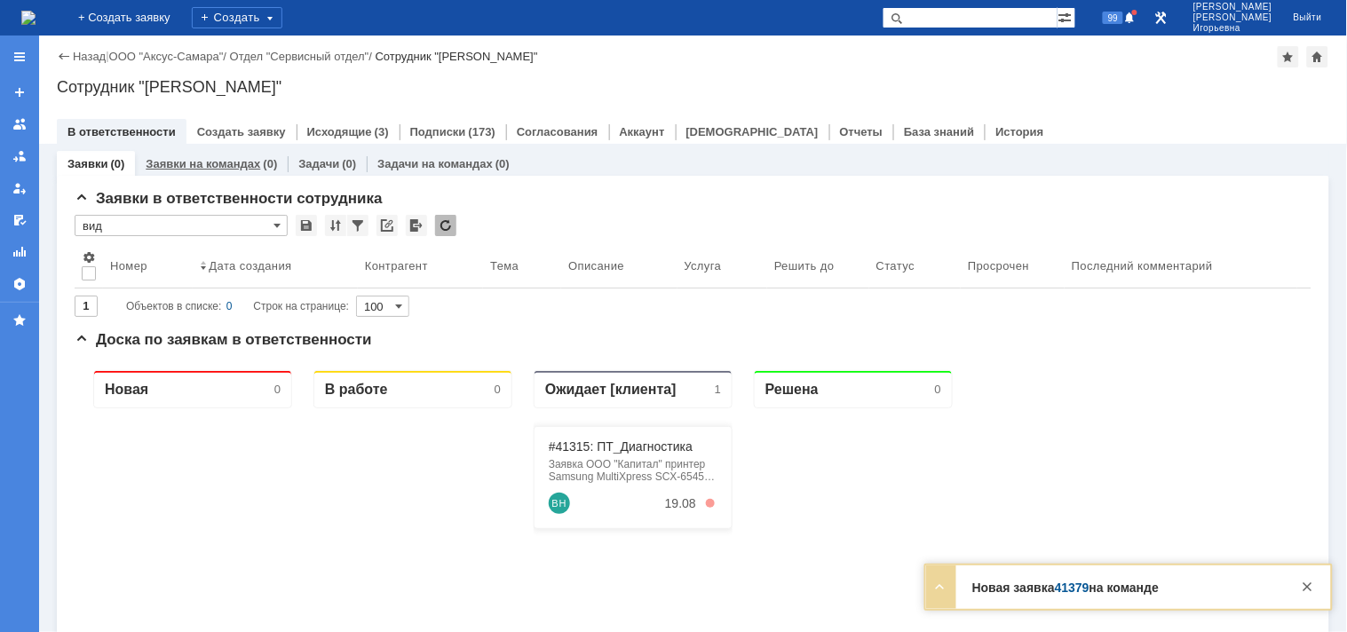
click at [174, 161] on link "Заявки на командах" at bounding box center [203, 163] width 115 height 13
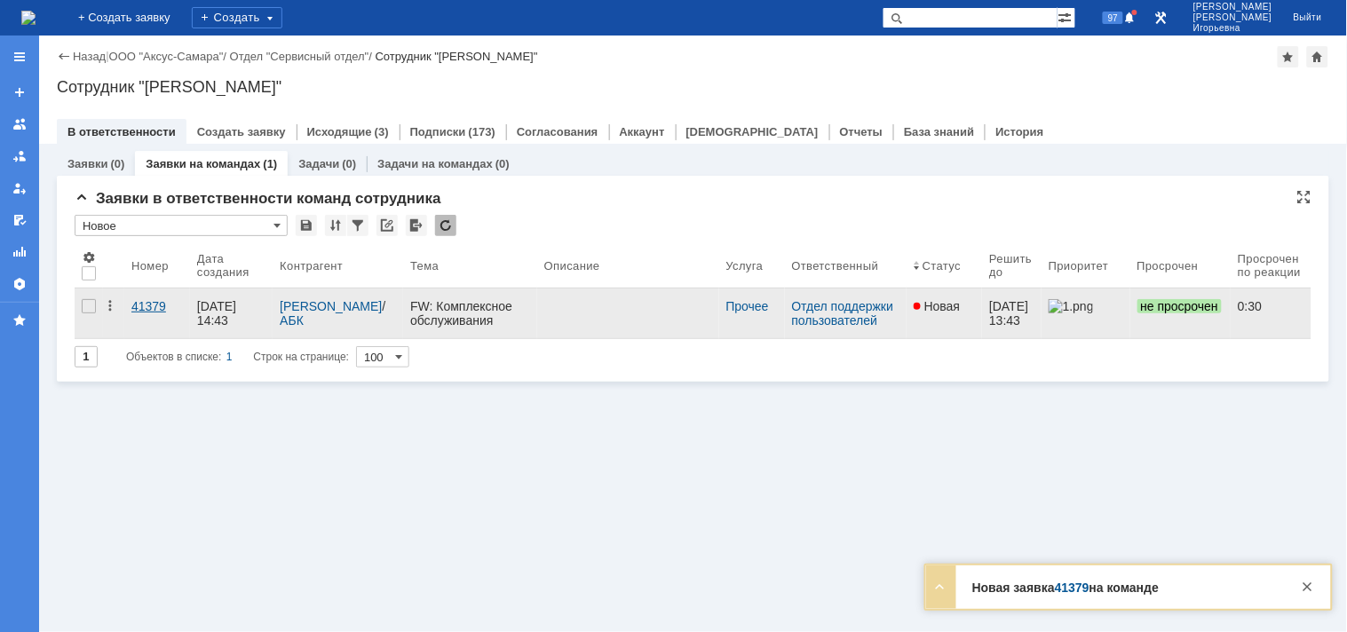
click at [151, 302] on div "41379" at bounding box center [156, 306] width 51 height 14
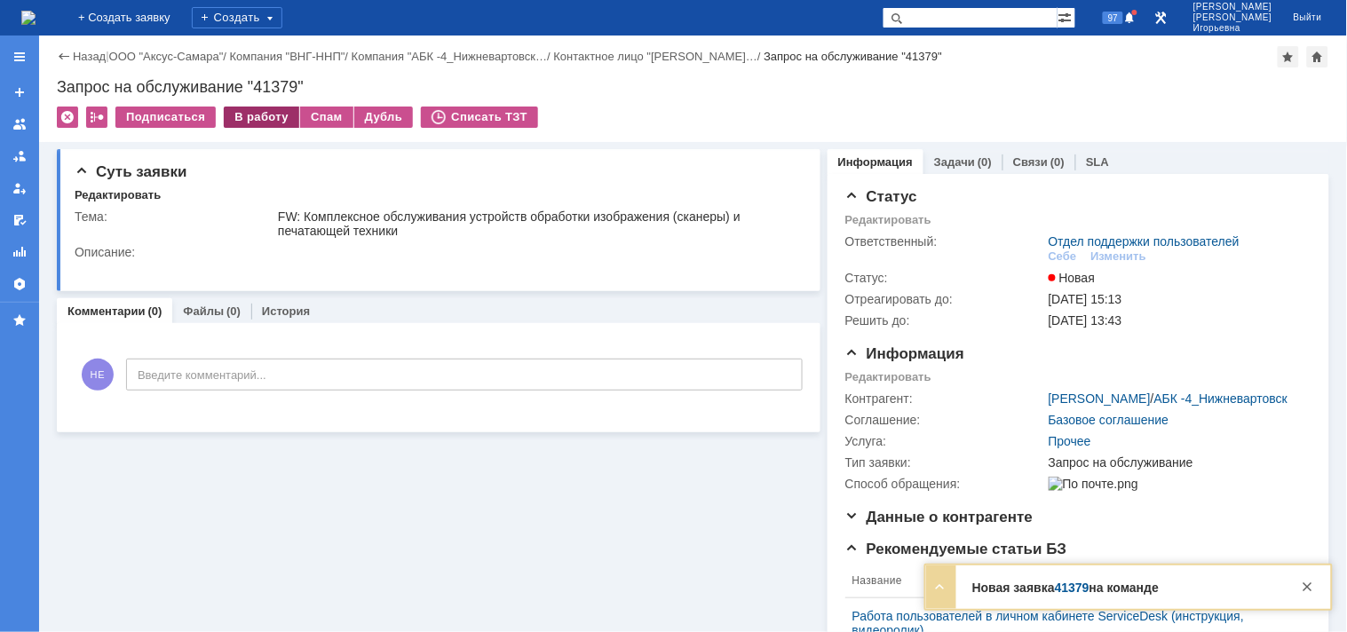
click at [257, 113] on div "В работу" at bounding box center [261, 117] width 75 height 21
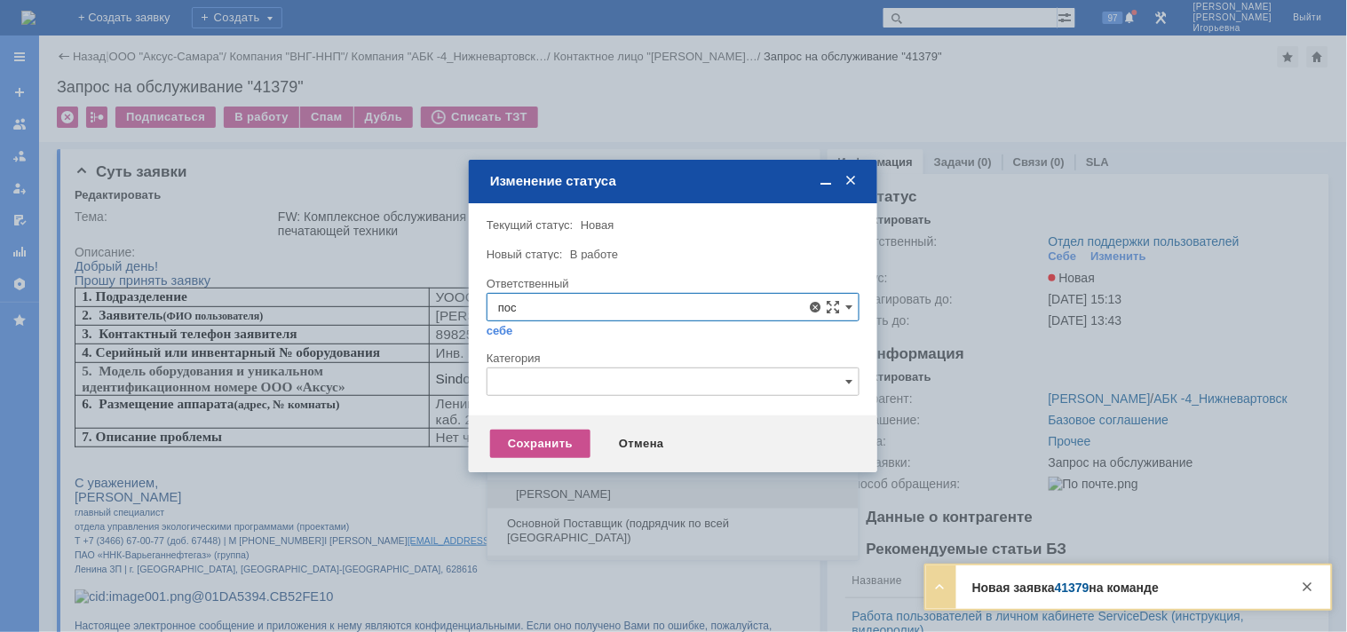
click at [560, 499] on span "[PERSON_NAME]" at bounding box center [673, 494] width 350 height 14
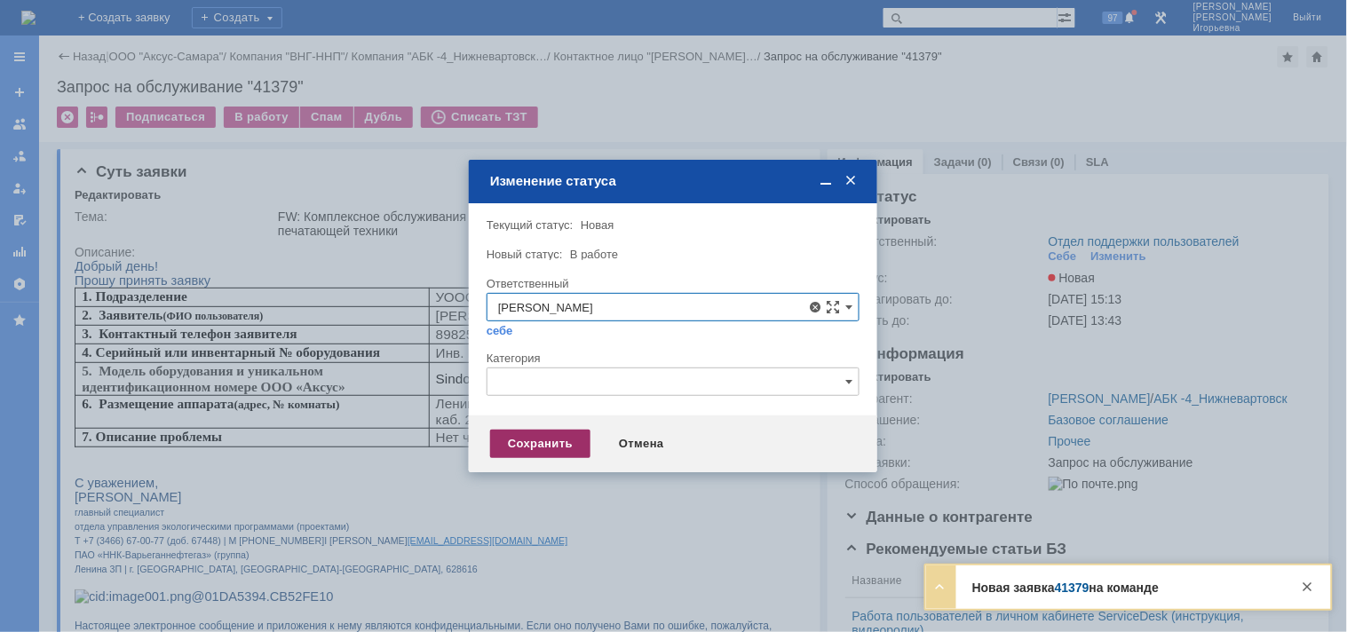
type input "[PERSON_NAME]"
click at [520, 447] on div "Сохранить" at bounding box center [540, 444] width 100 height 28
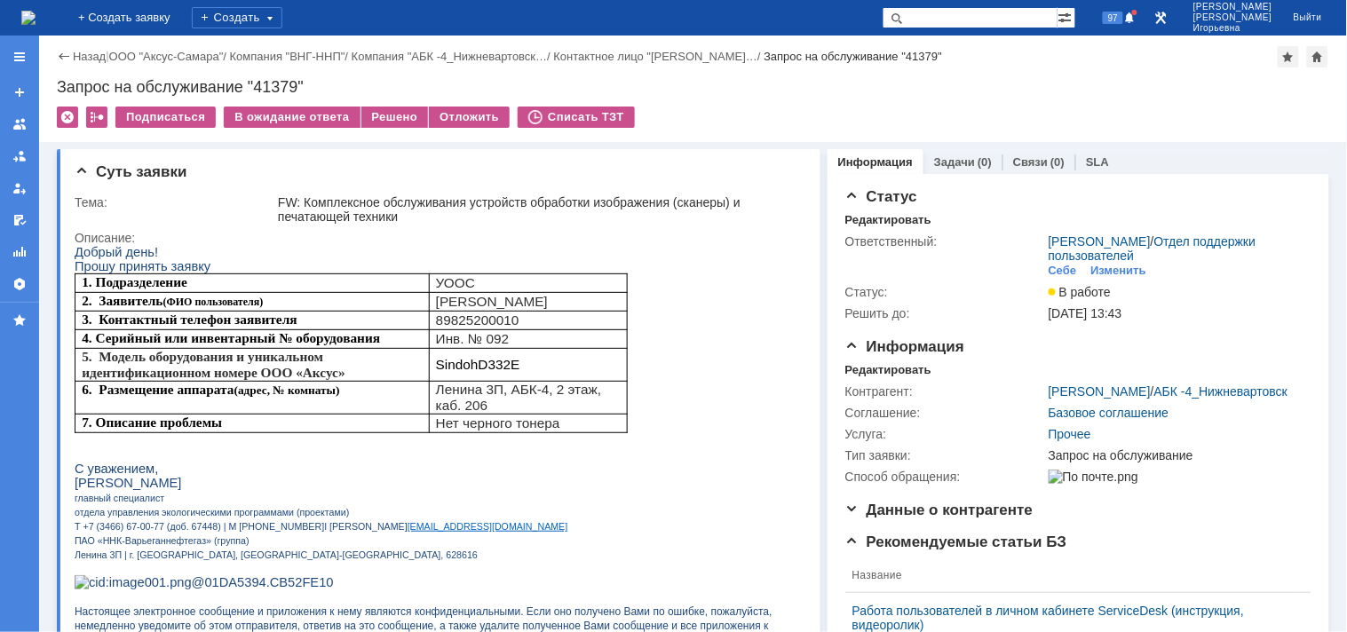
click at [36, 16] on img at bounding box center [28, 18] width 14 height 14
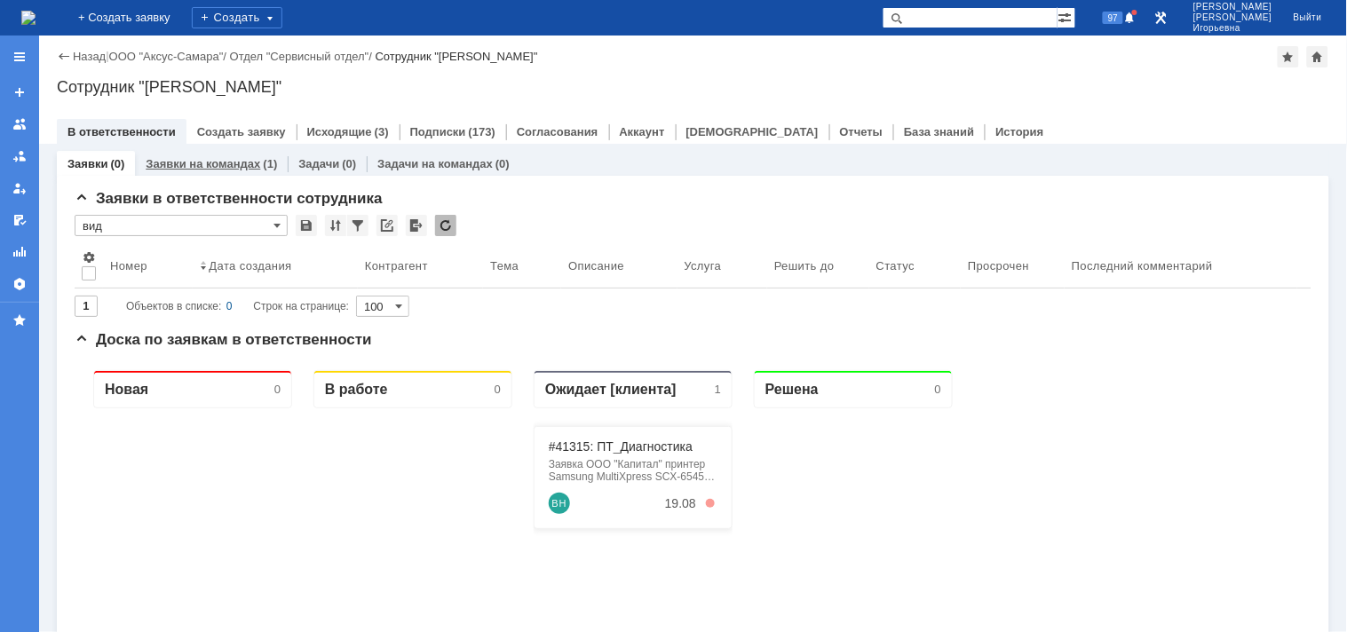
click at [205, 164] on link "Заявки на командах" at bounding box center [203, 163] width 115 height 13
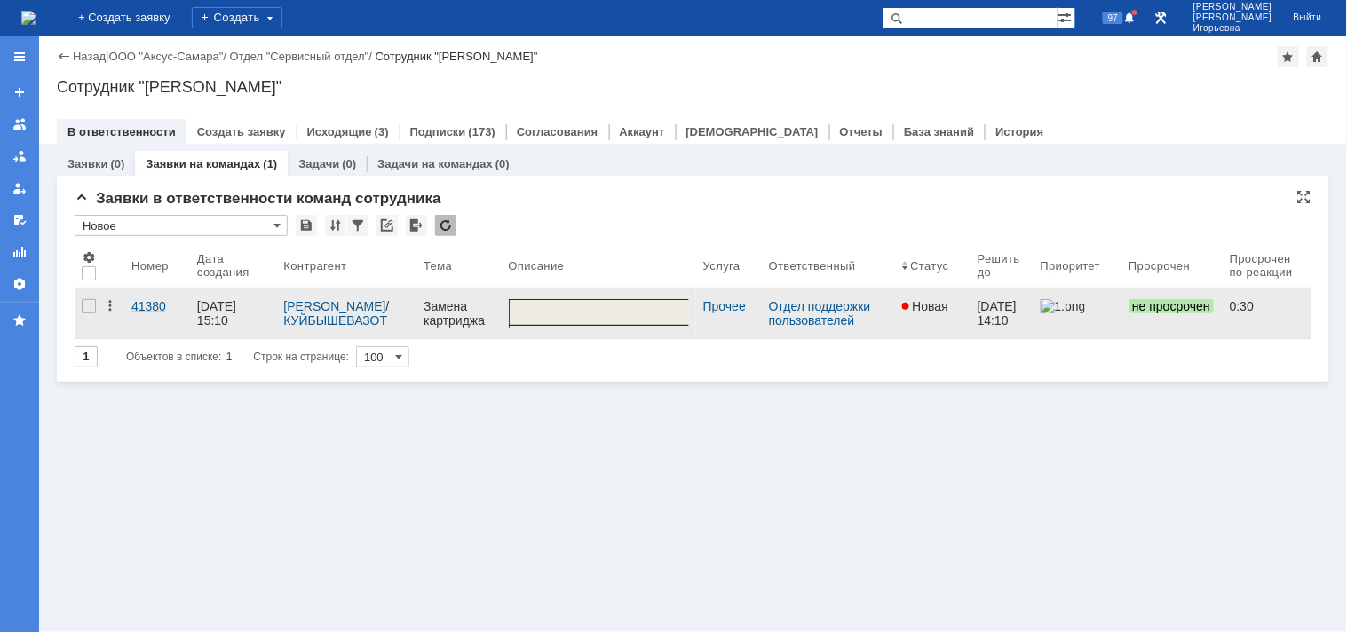
click at [146, 305] on div "41380" at bounding box center [156, 306] width 51 height 14
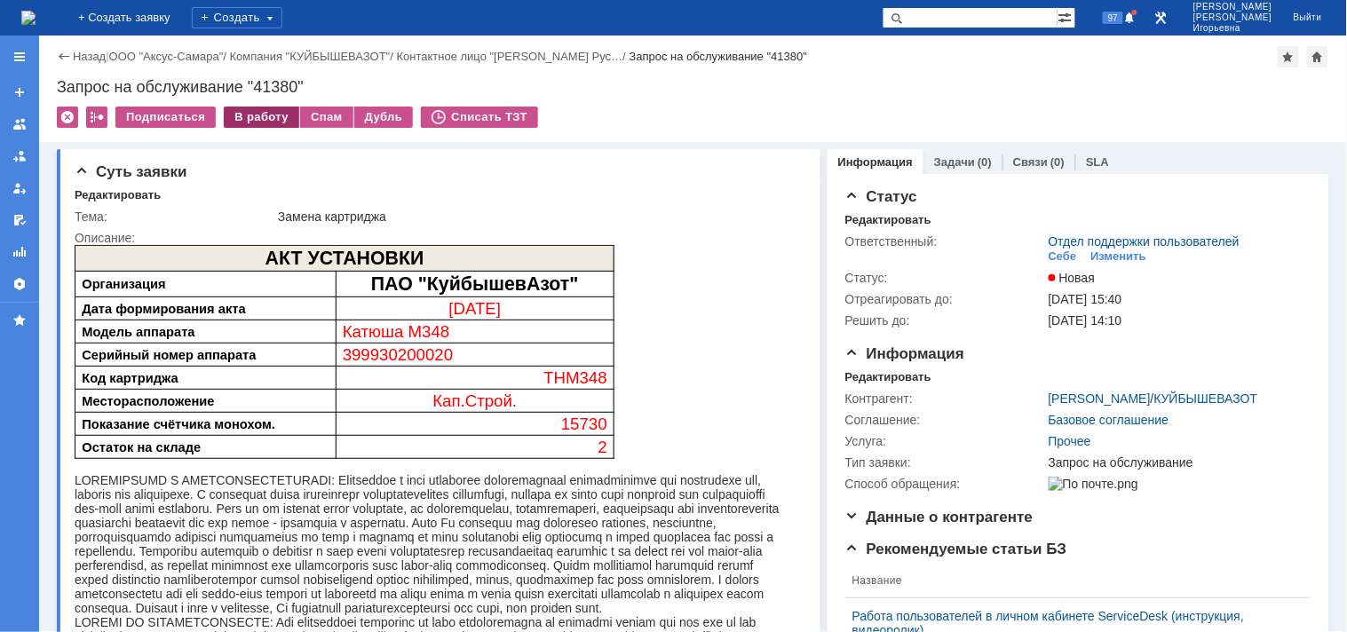
click at [261, 113] on div "В работу" at bounding box center [261, 117] width 75 height 21
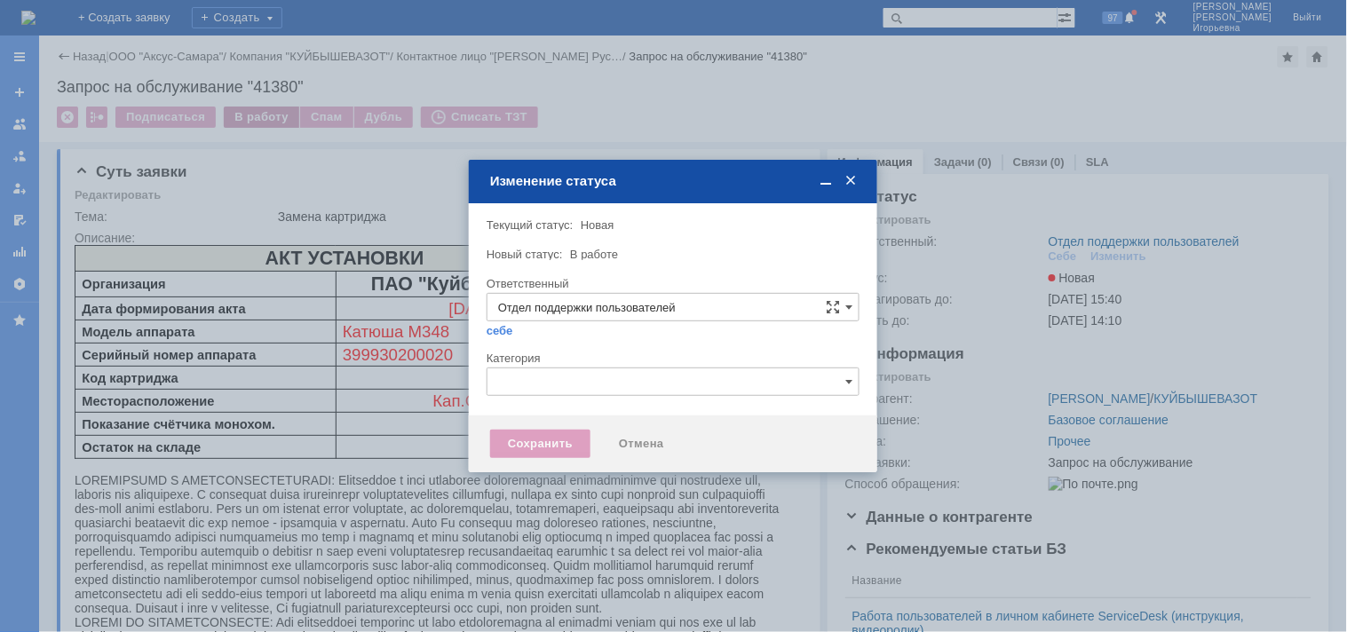
type input "[PERSON_NAME]"
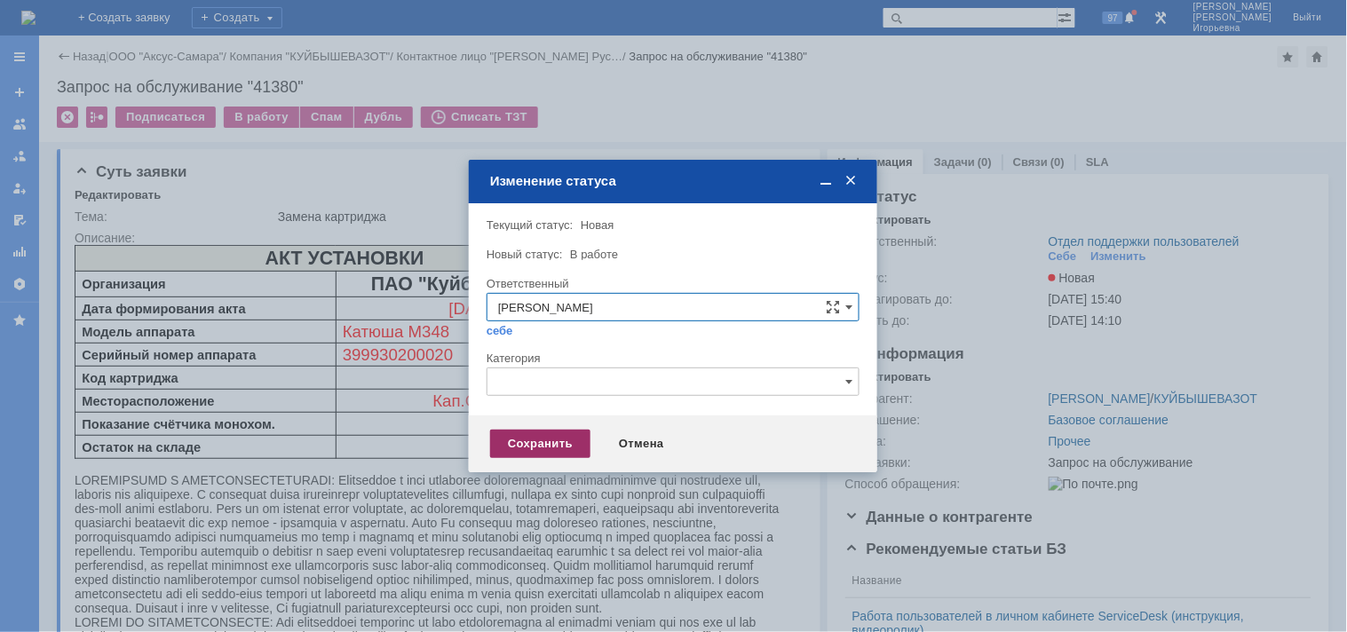
click at [526, 444] on div "Сохранить" at bounding box center [540, 444] width 100 height 28
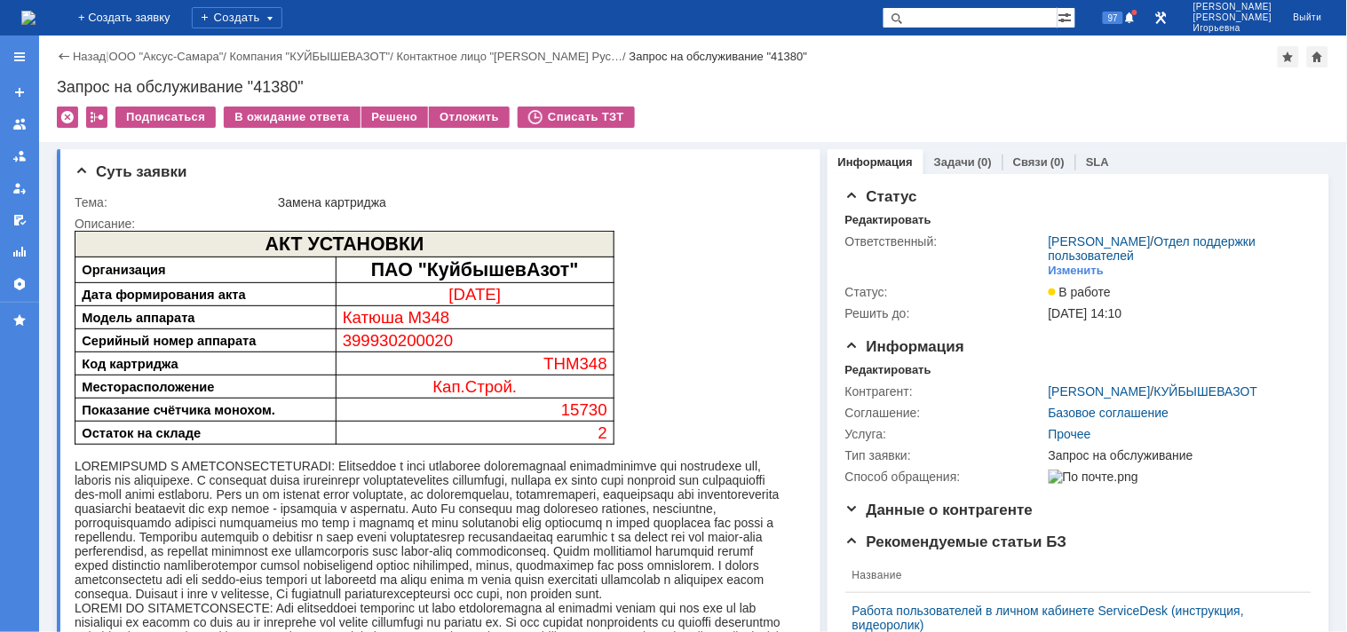
click at [36, 12] on img at bounding box center [28, 18] width 14 height 14
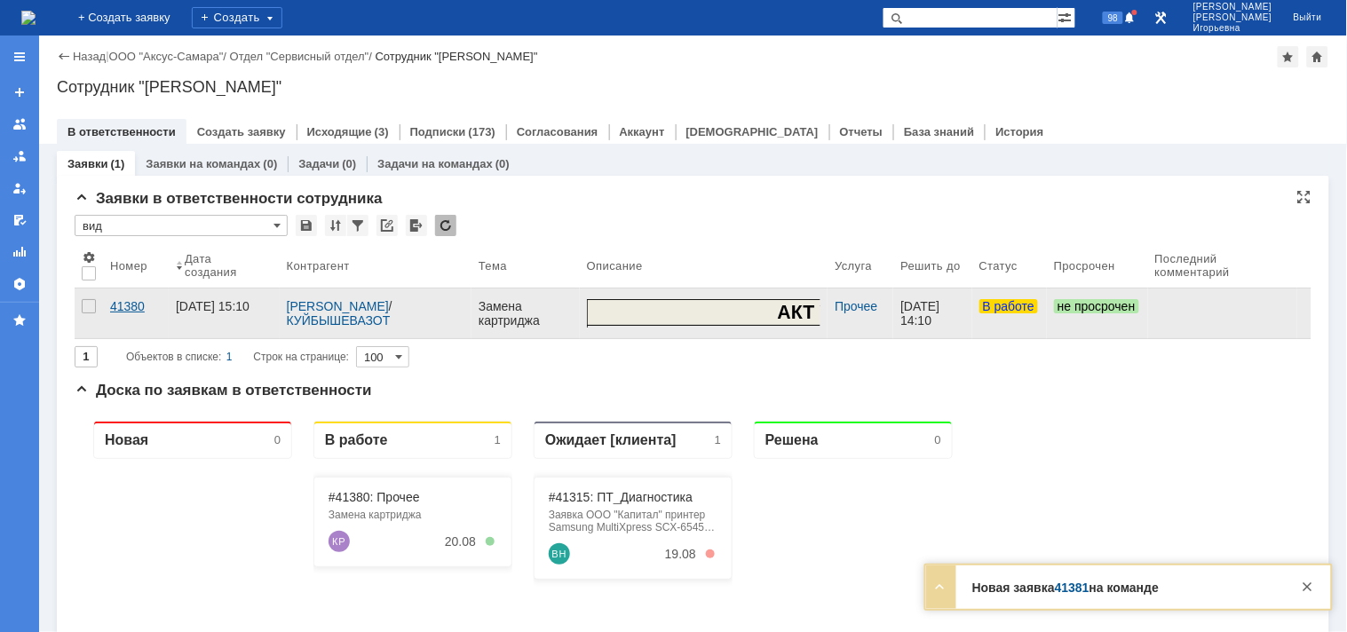
click at [117, 306] on div "41380" at bounding box center [135, 306] width 51 height 14
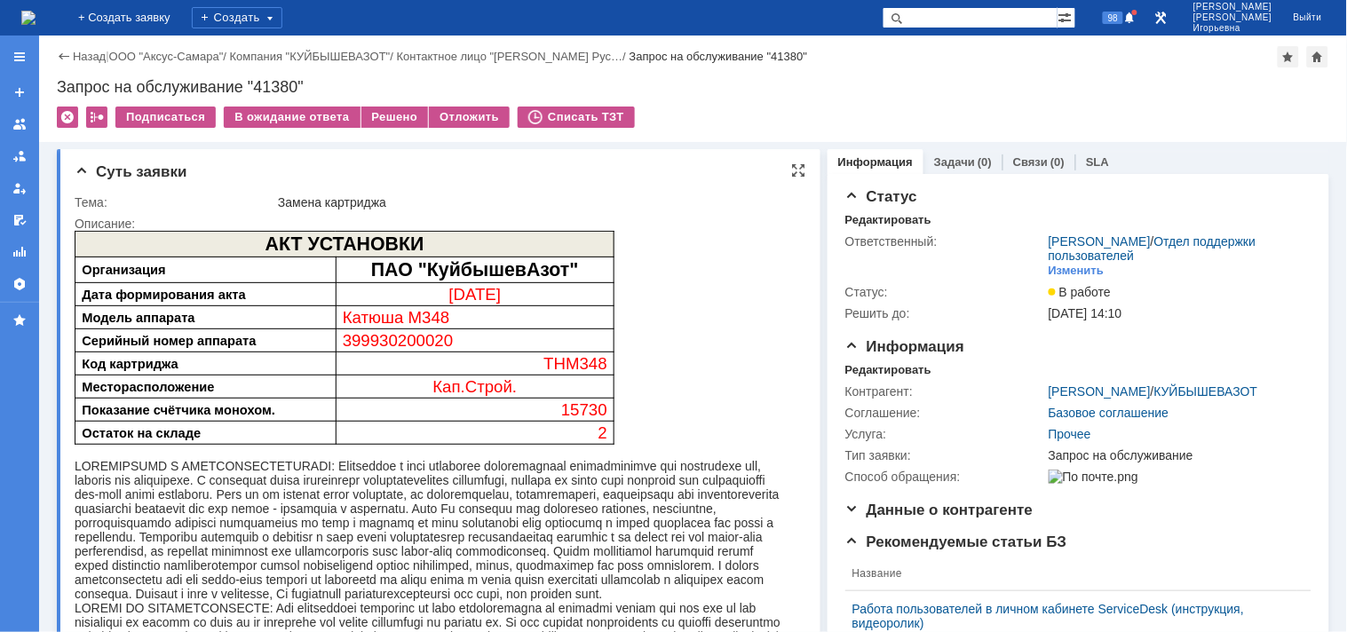
click at [414, 339] on span "399930200020" at bounding box center [397, 339] width 111 height 19
copy span "399930200020"
click at [272, 84] on div "Запрос на обслуживание "41380"" at bounding box center [693, 87] width 1272 height 18
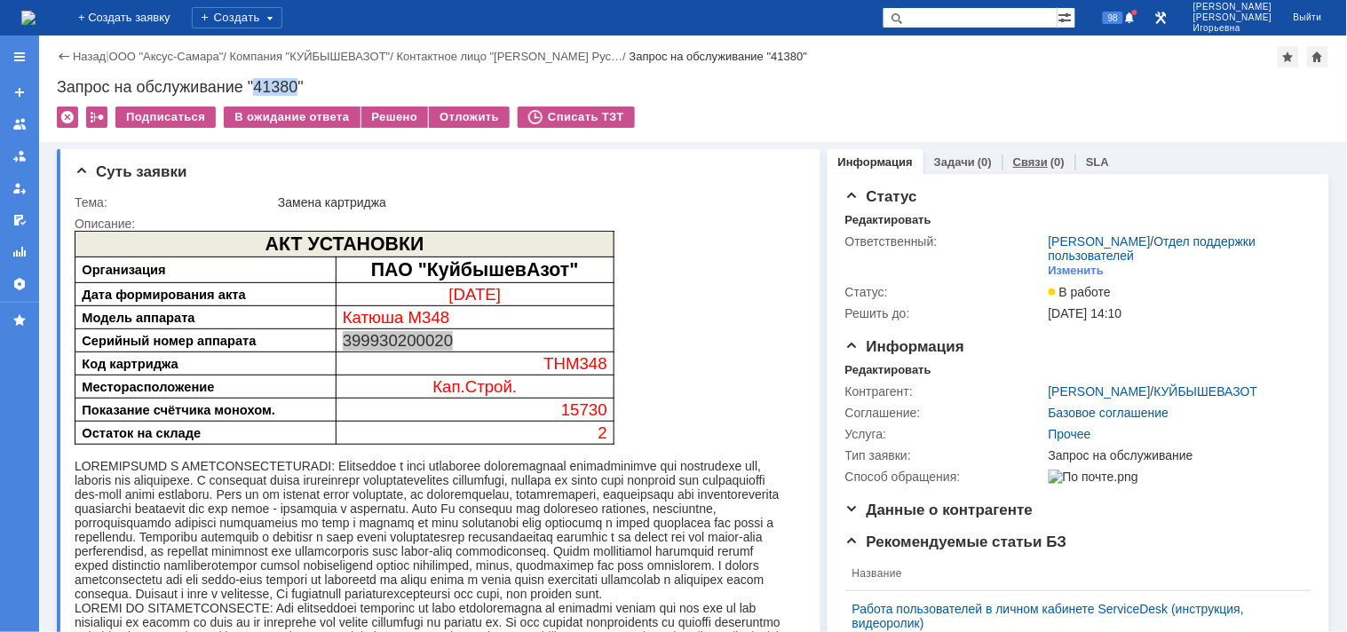
copy div "41380"
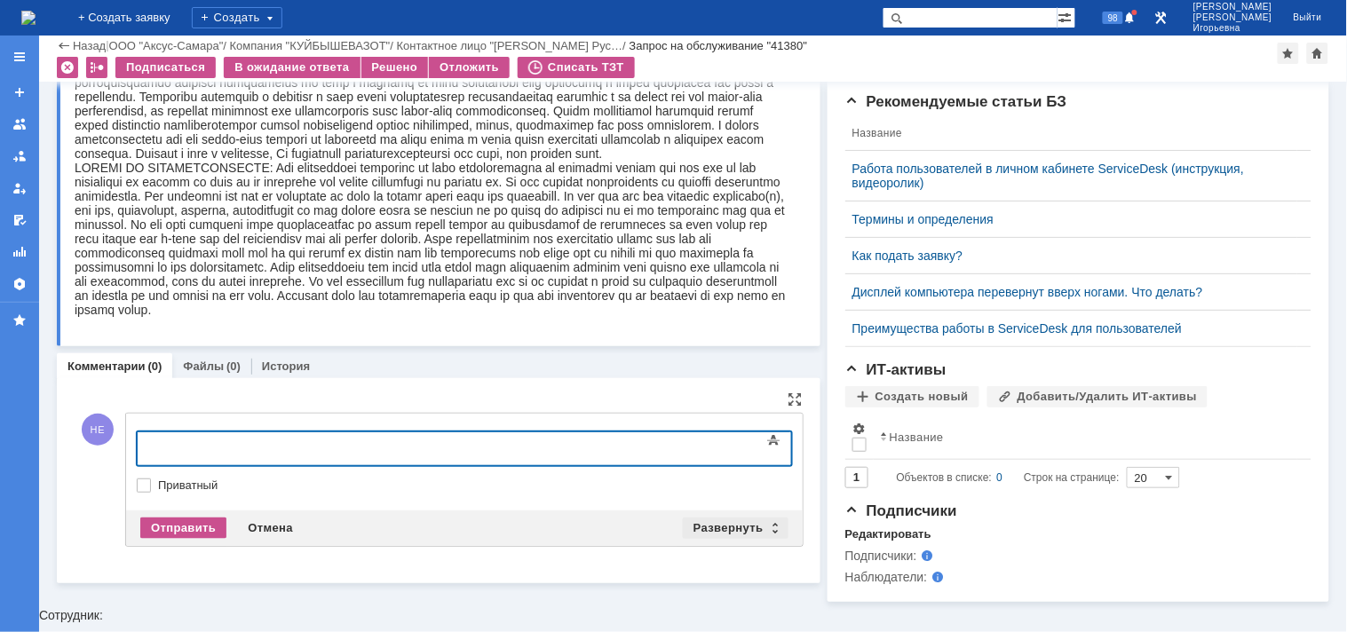
click at [761, 529] on div "Развернуть" at bounding box center [736, 528] width 106 height 21
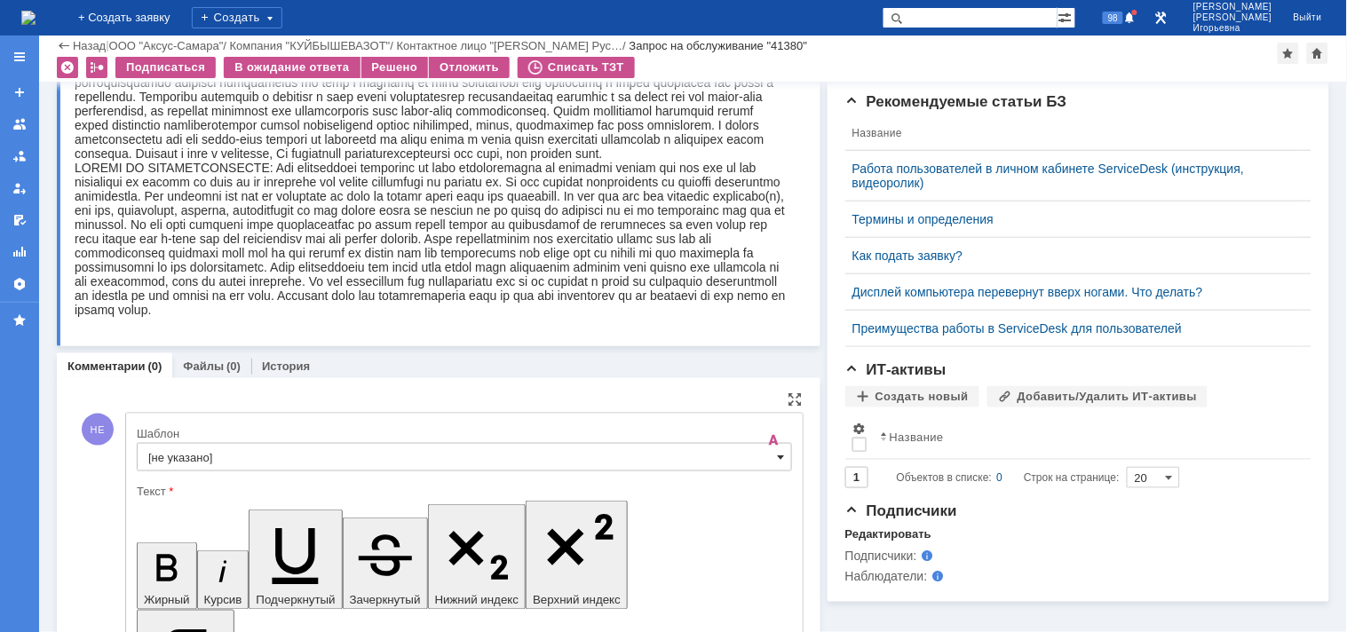
click at [778, 456] on span at bounding box center [781, 457] width 7 height 14
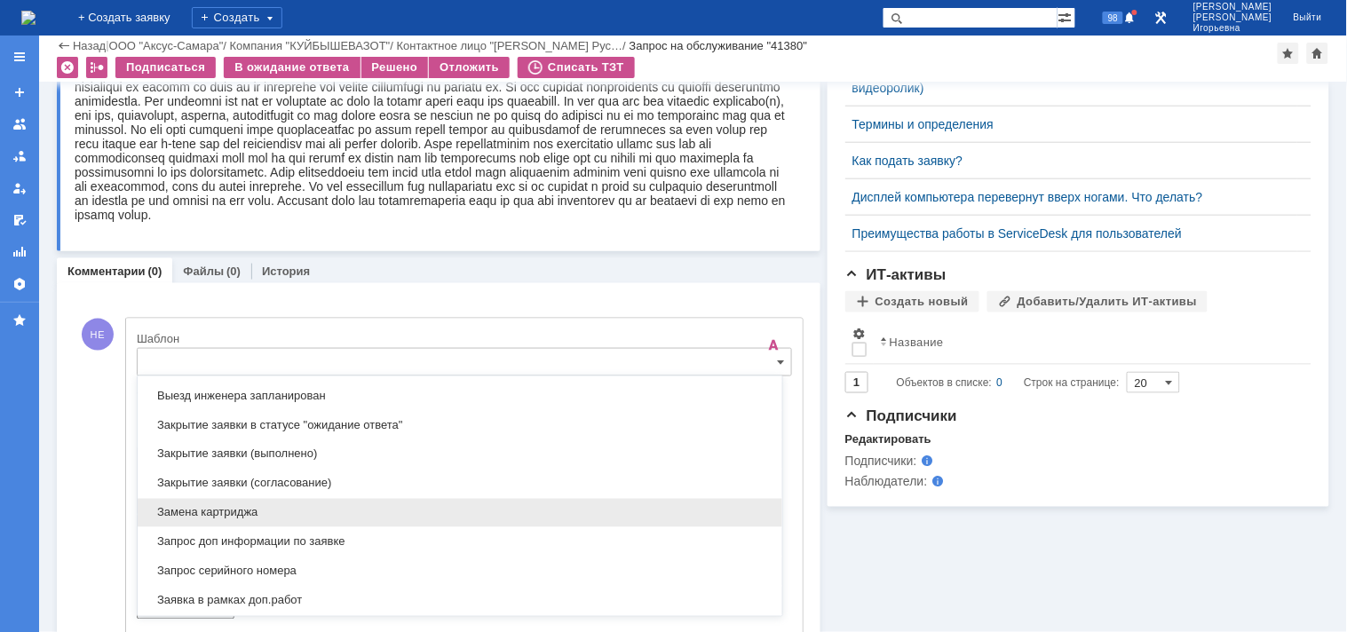
scroll to position [819, 0]
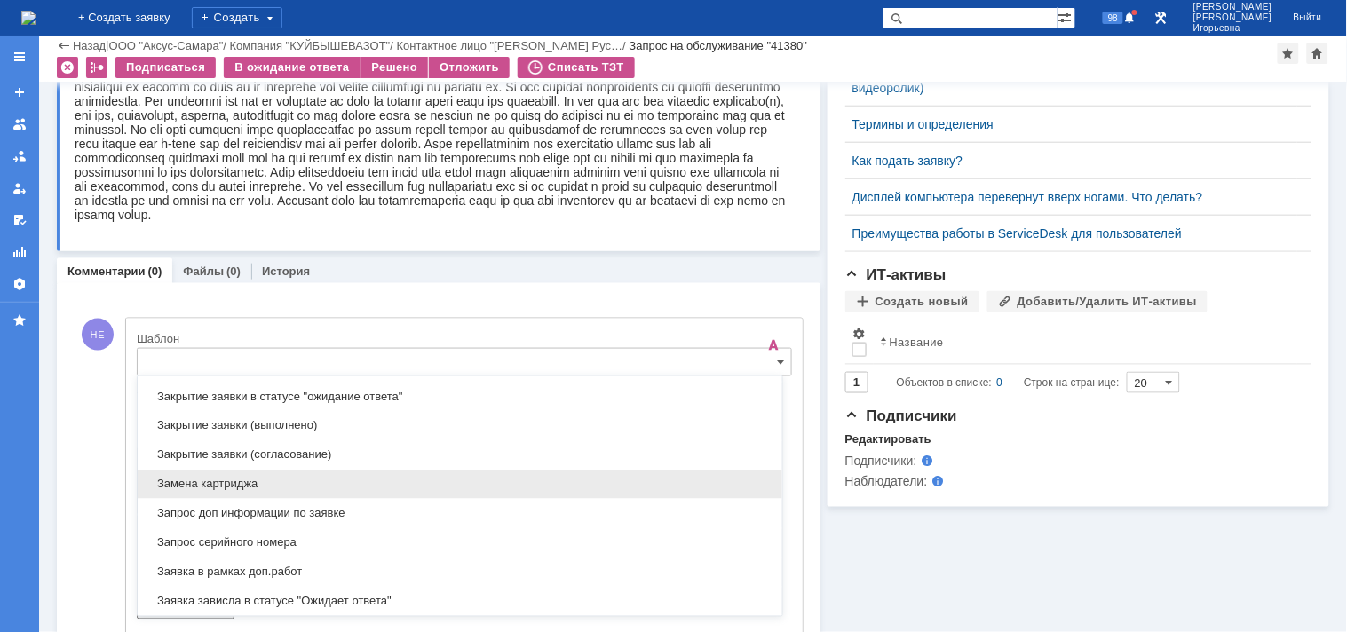
drag, startPoint x: 202, startPoint y: 491, endPoint x: 201, endPoint y: 33, distance: 458.1
click at [202, 491] on span "Замена картриджа" at bounding box center [459, 485] width 623 height 14
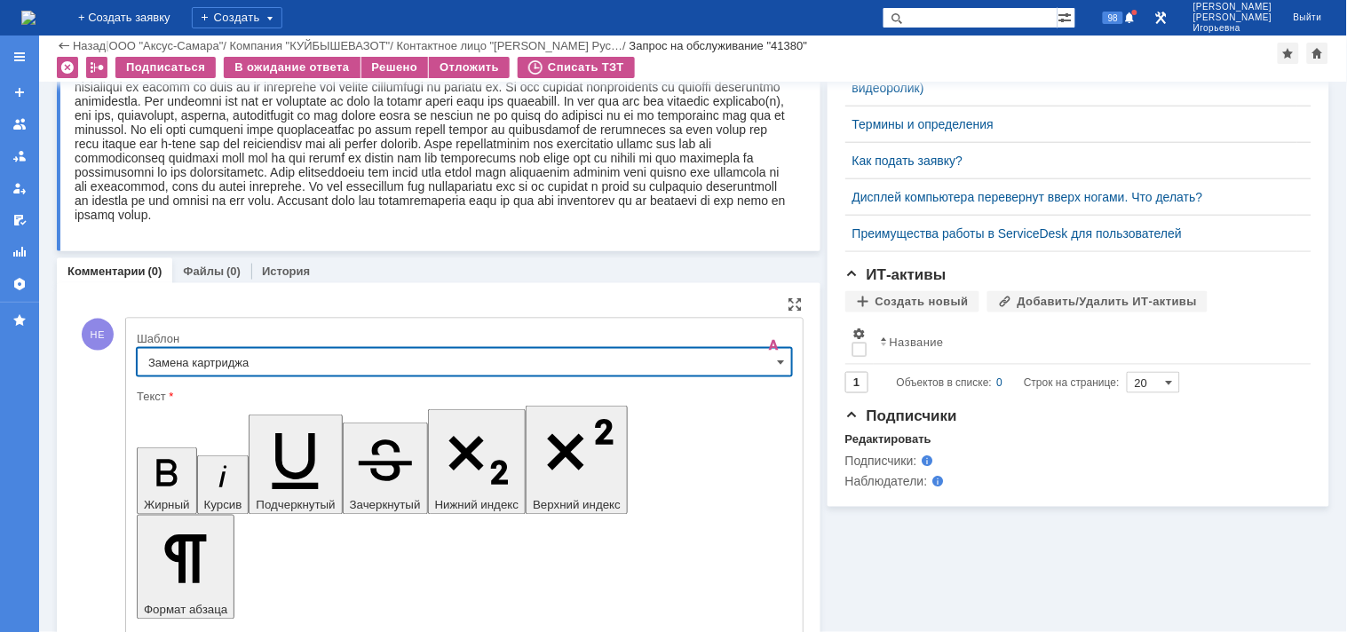
scroll to position [668, 0]
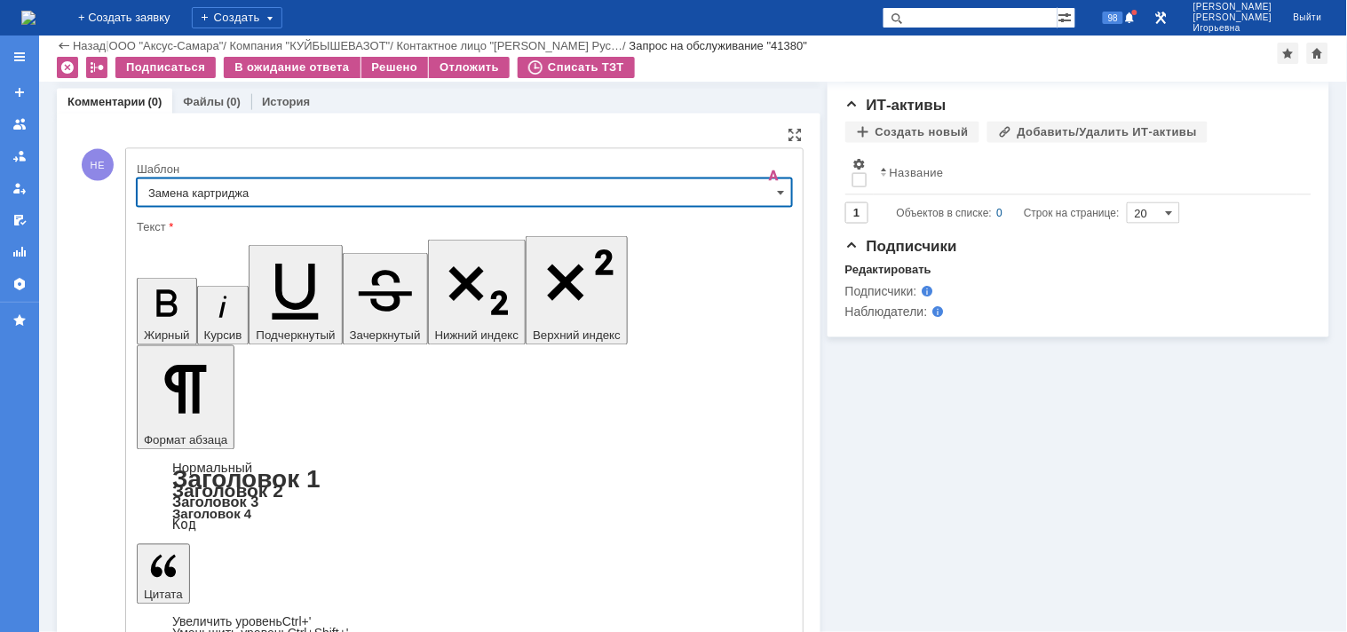
type input "Замена картриджа"
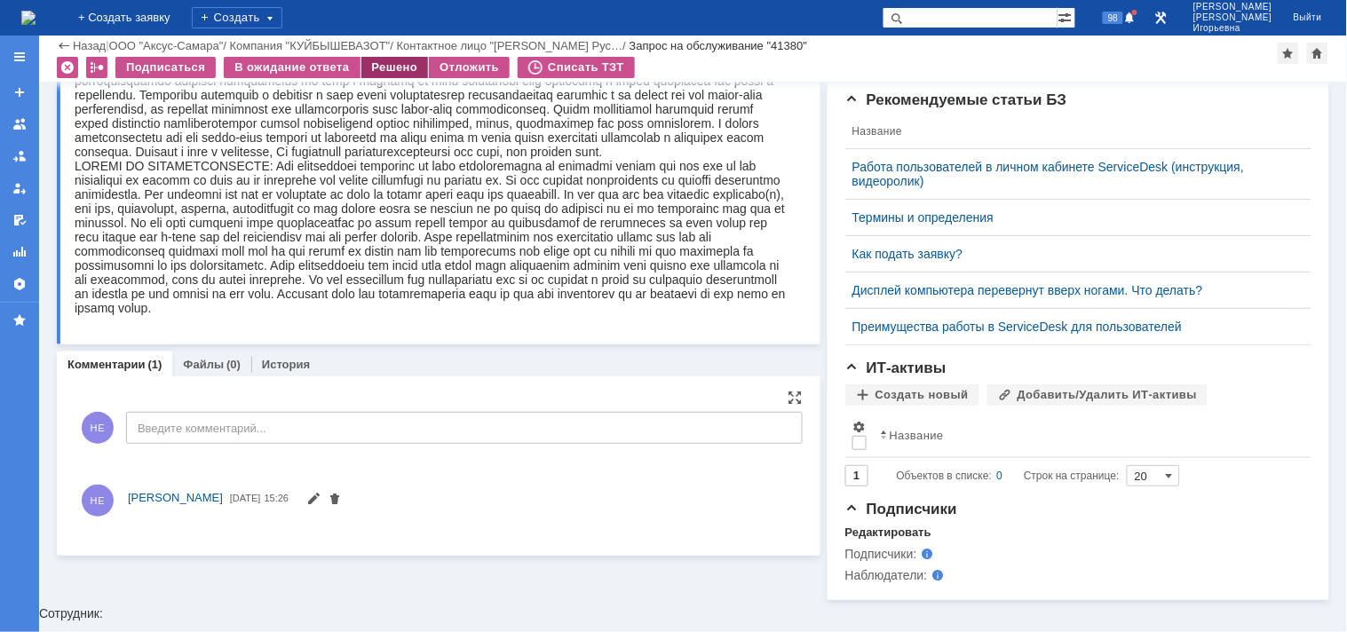
scroll to position [459, 0]
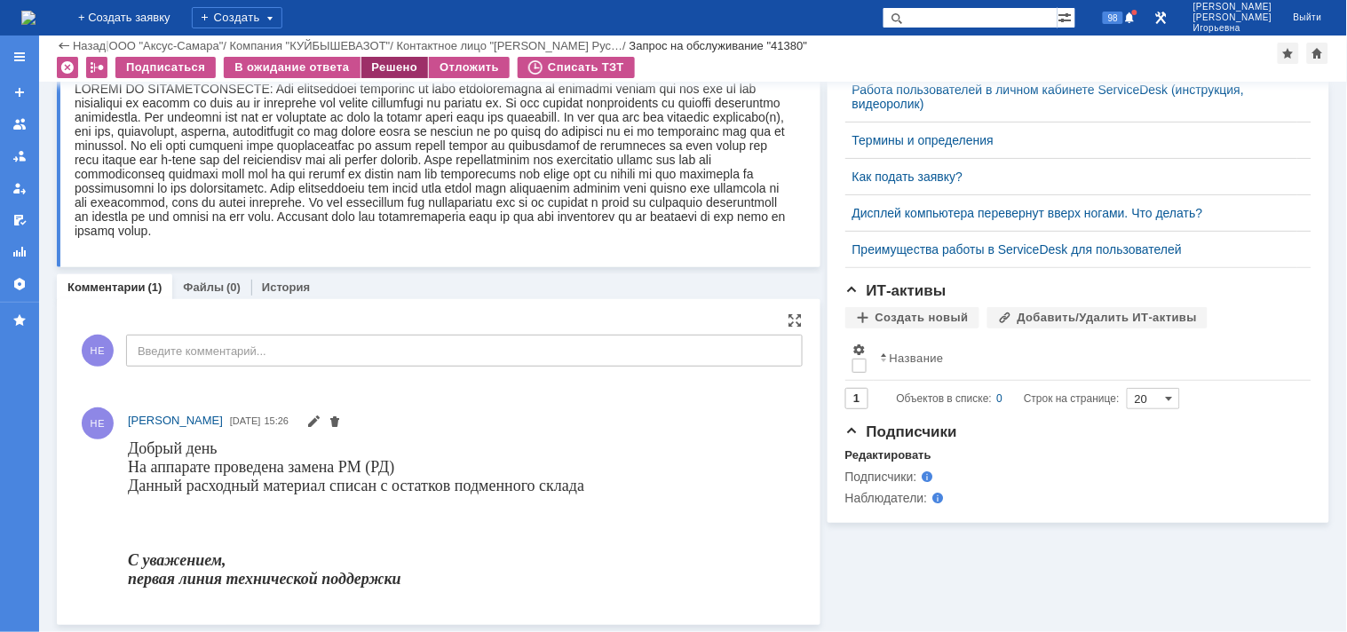
click at [393, 67] on div "Решено" at bounding box center [394, 67] width 67 height 21
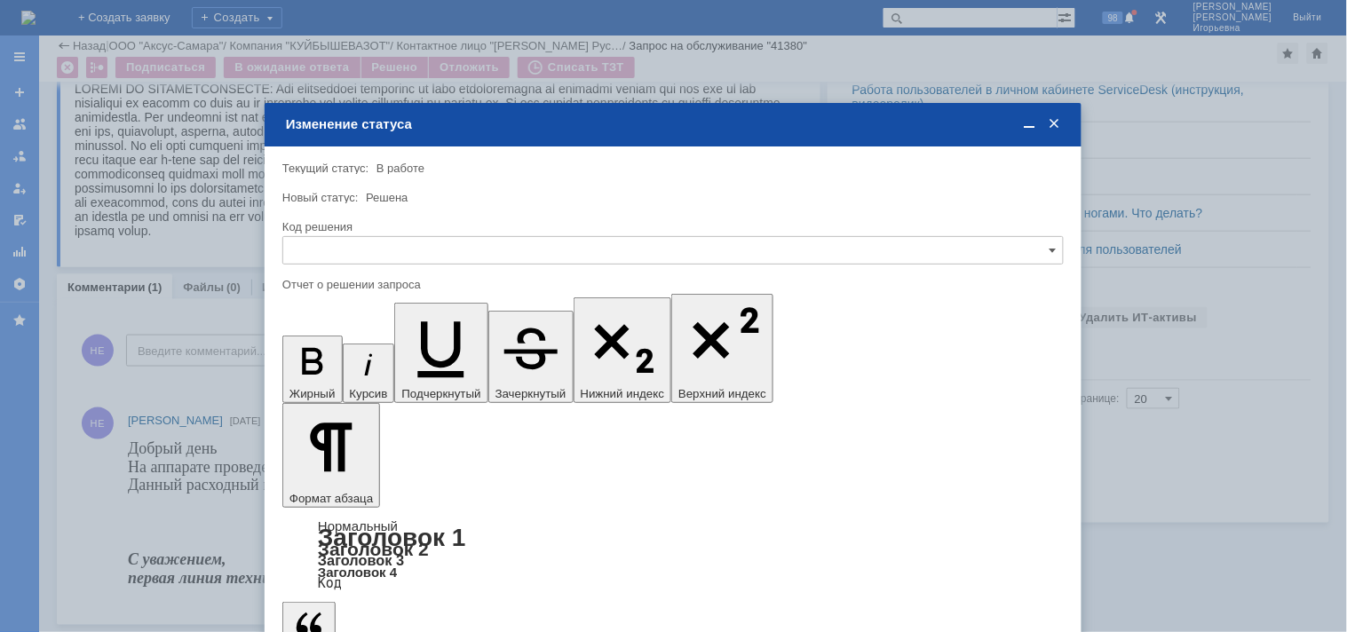
scroll to position [0, 0]
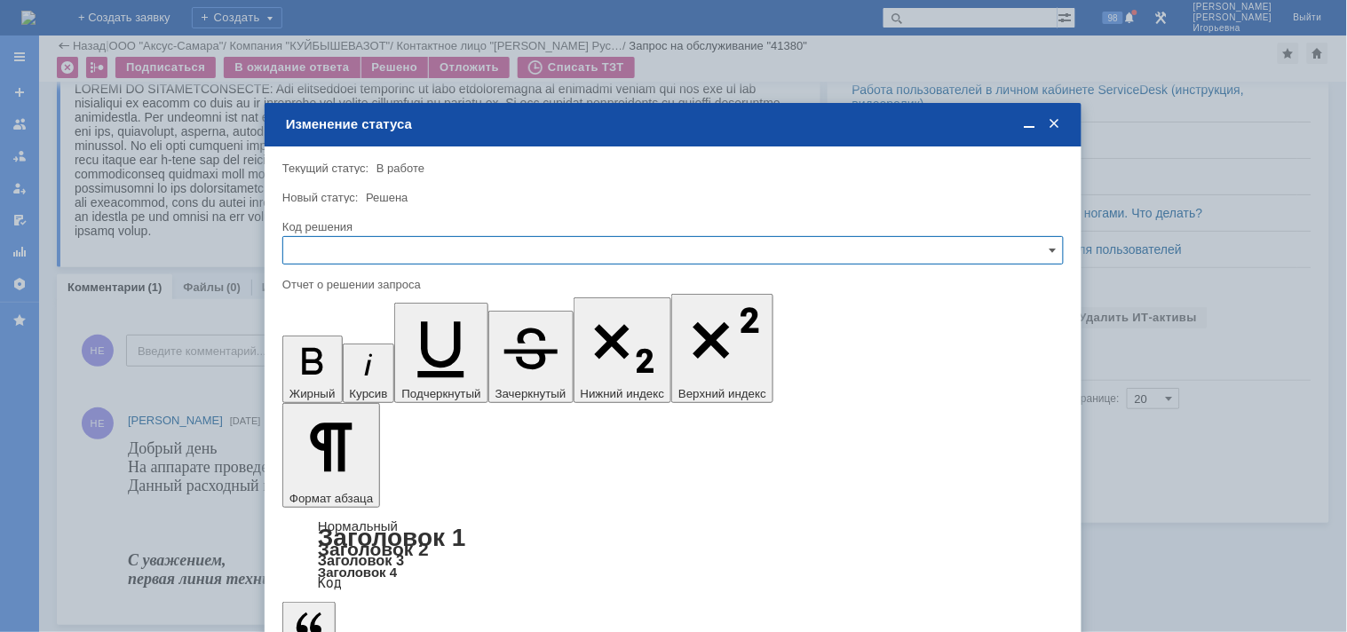
click at [373, 247] on input "text" at bounding box center [672, 250] width 781 height 28
click at [327, 367] on span "Решено" at bounding box center [673, 370] width 758 height 14
type input "Решено"
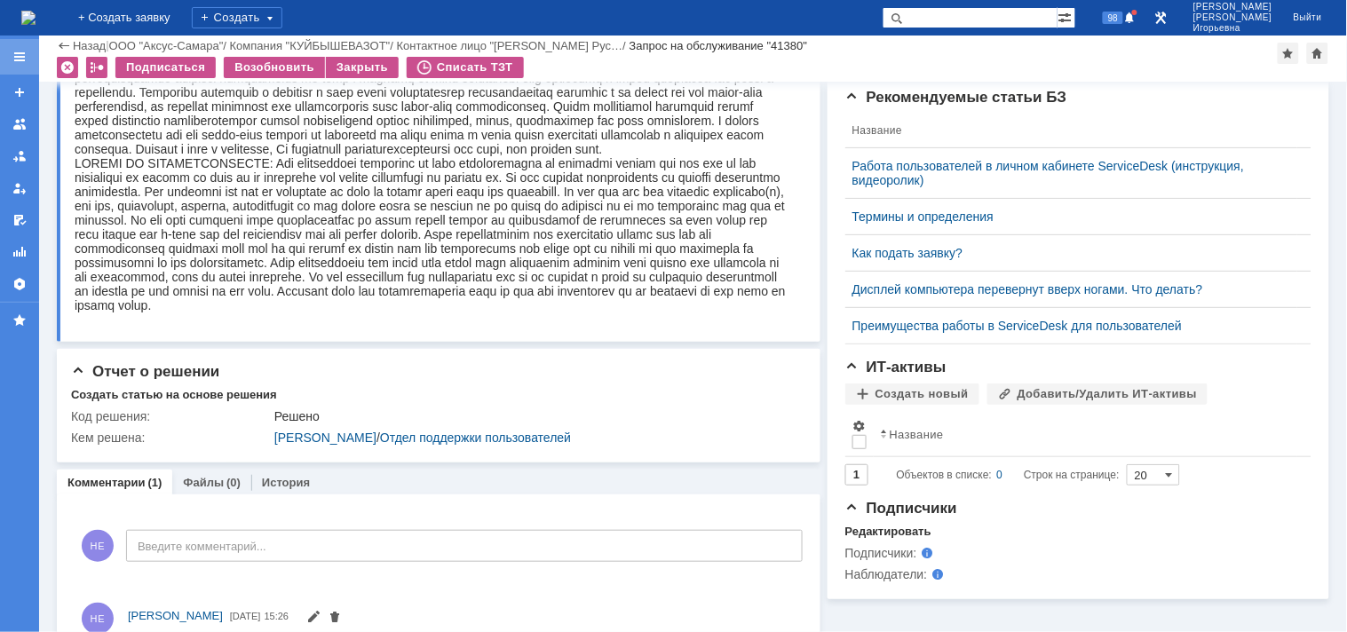
scroll to position [404, 0]
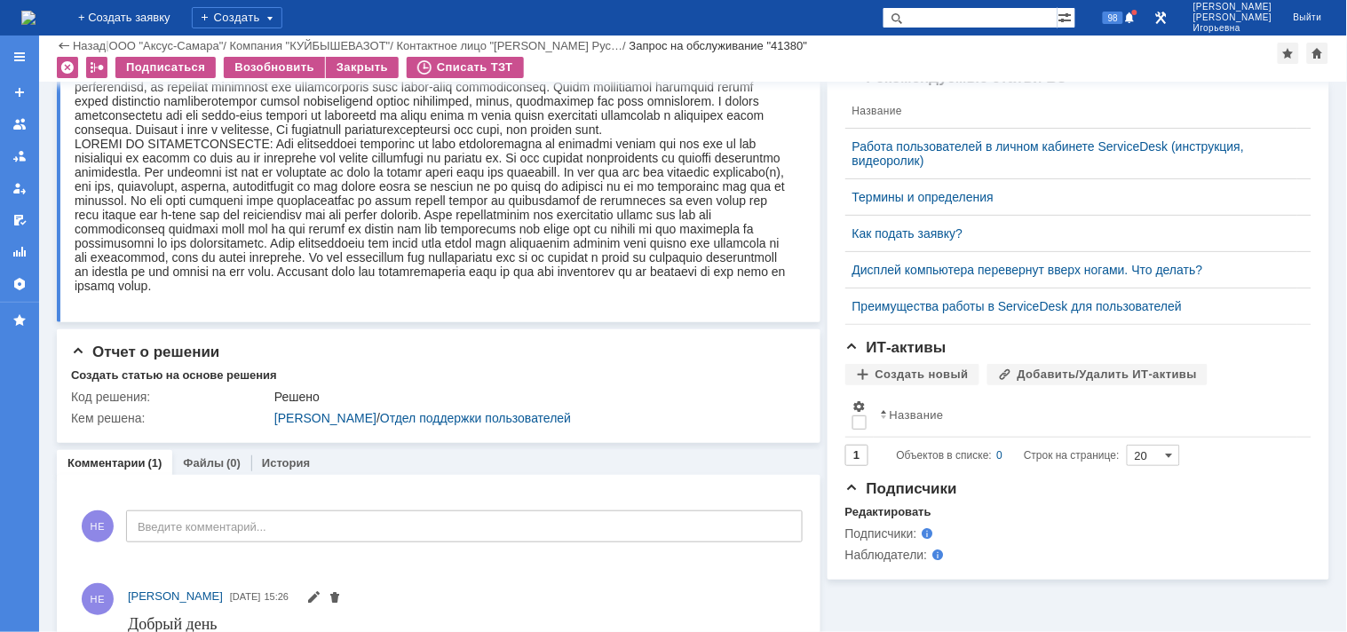
click at [36, 20] on img at bounding box center [28, 18] width 14 height 14
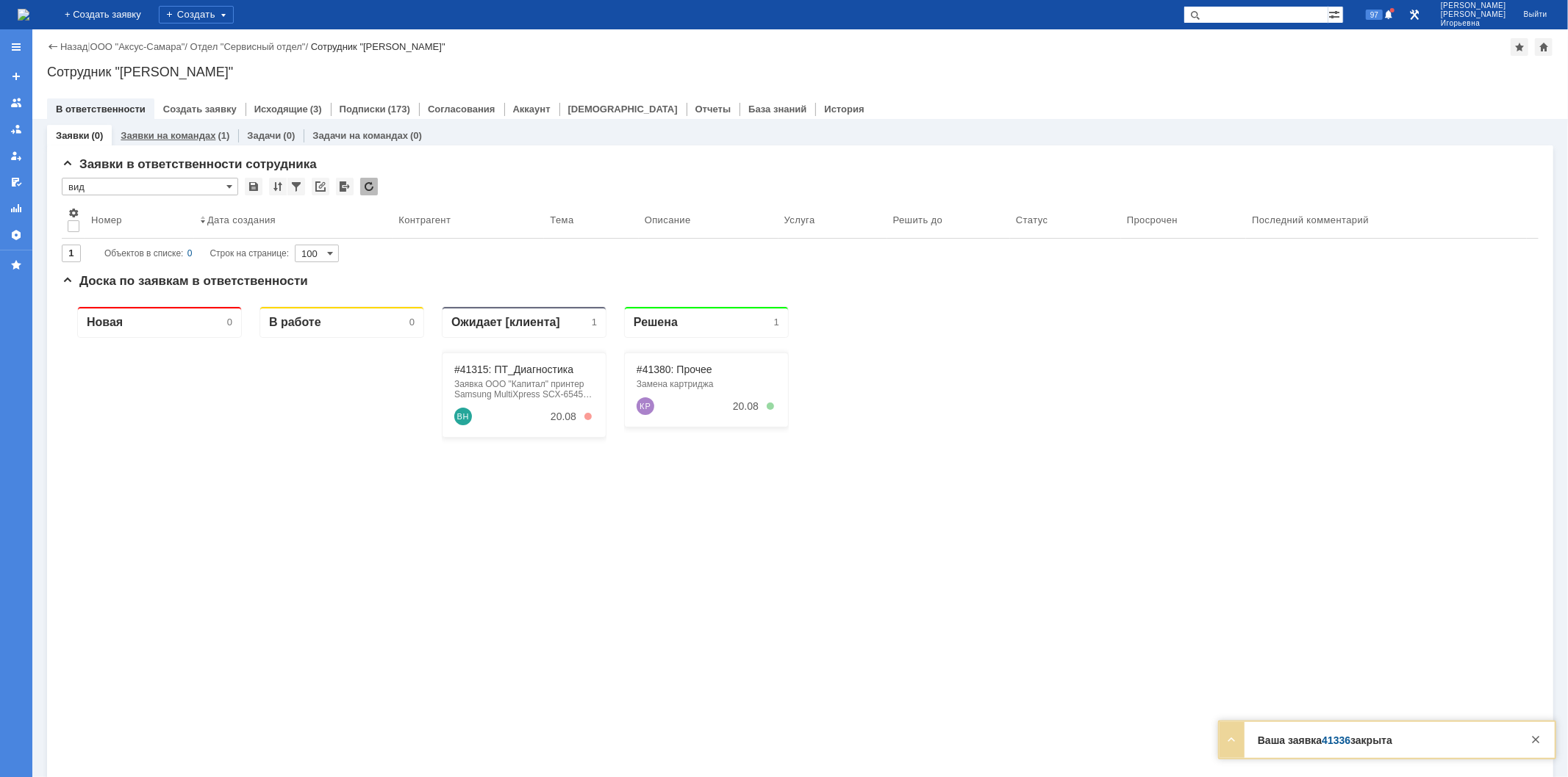
click at [165, 134] on link "Заявки на командах" at bounding box center [168, 135] width 95 height 11
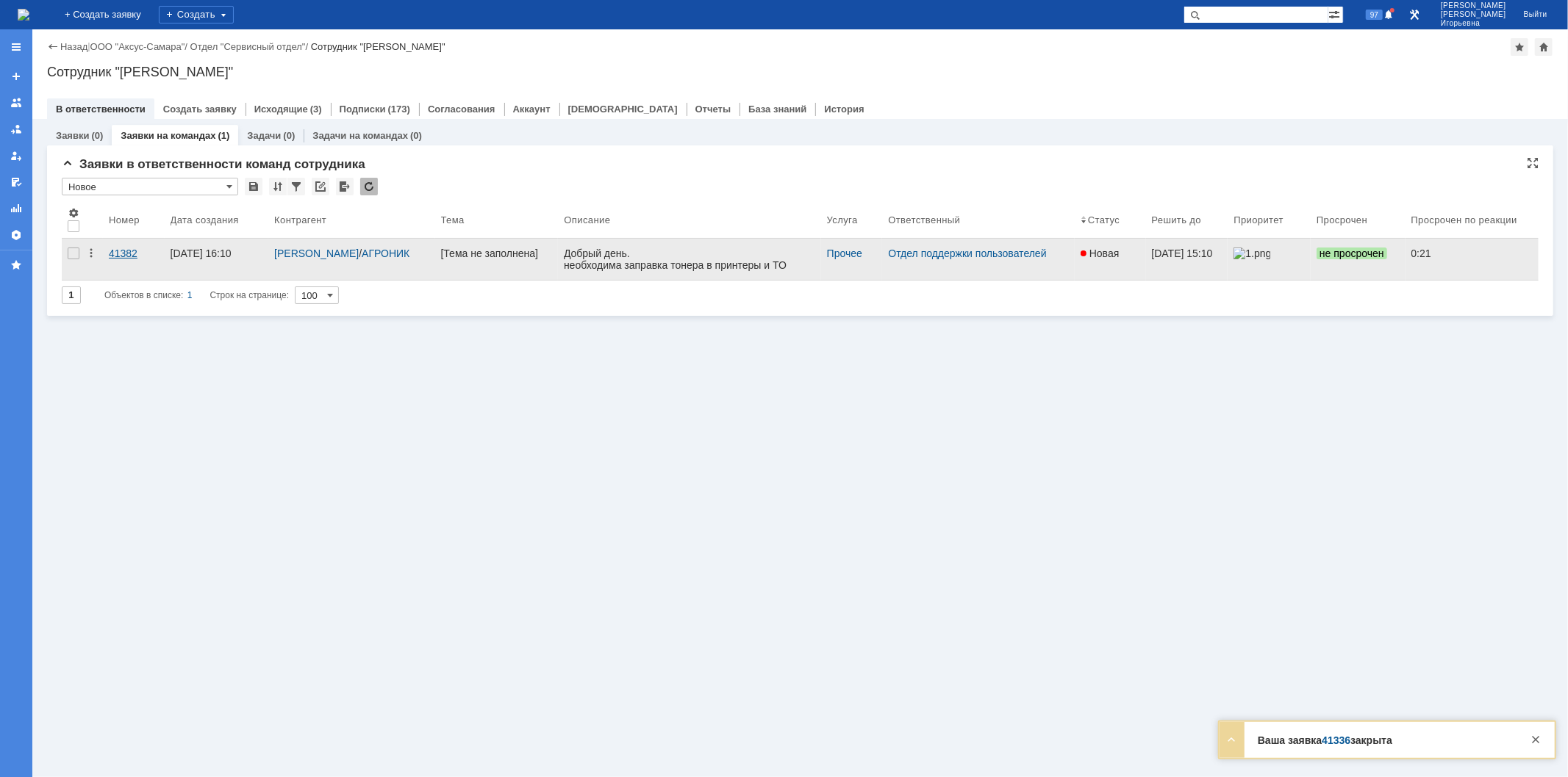
click at [133, 247] on div "41382" at bounding box center [133, 253] width 50 height 12
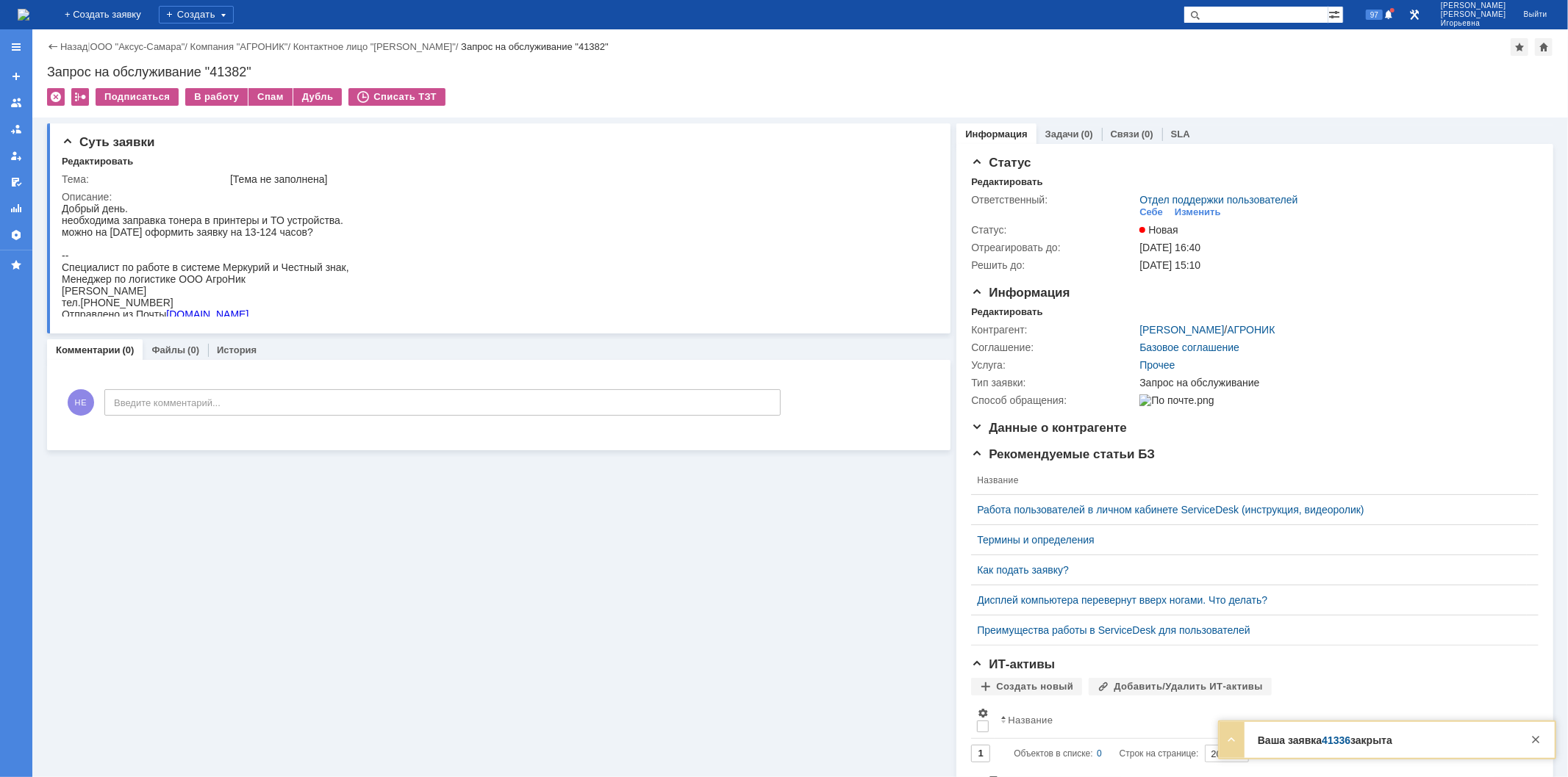
click at [30, 15] on img at bounding box center [23, 15] width 12 height 12
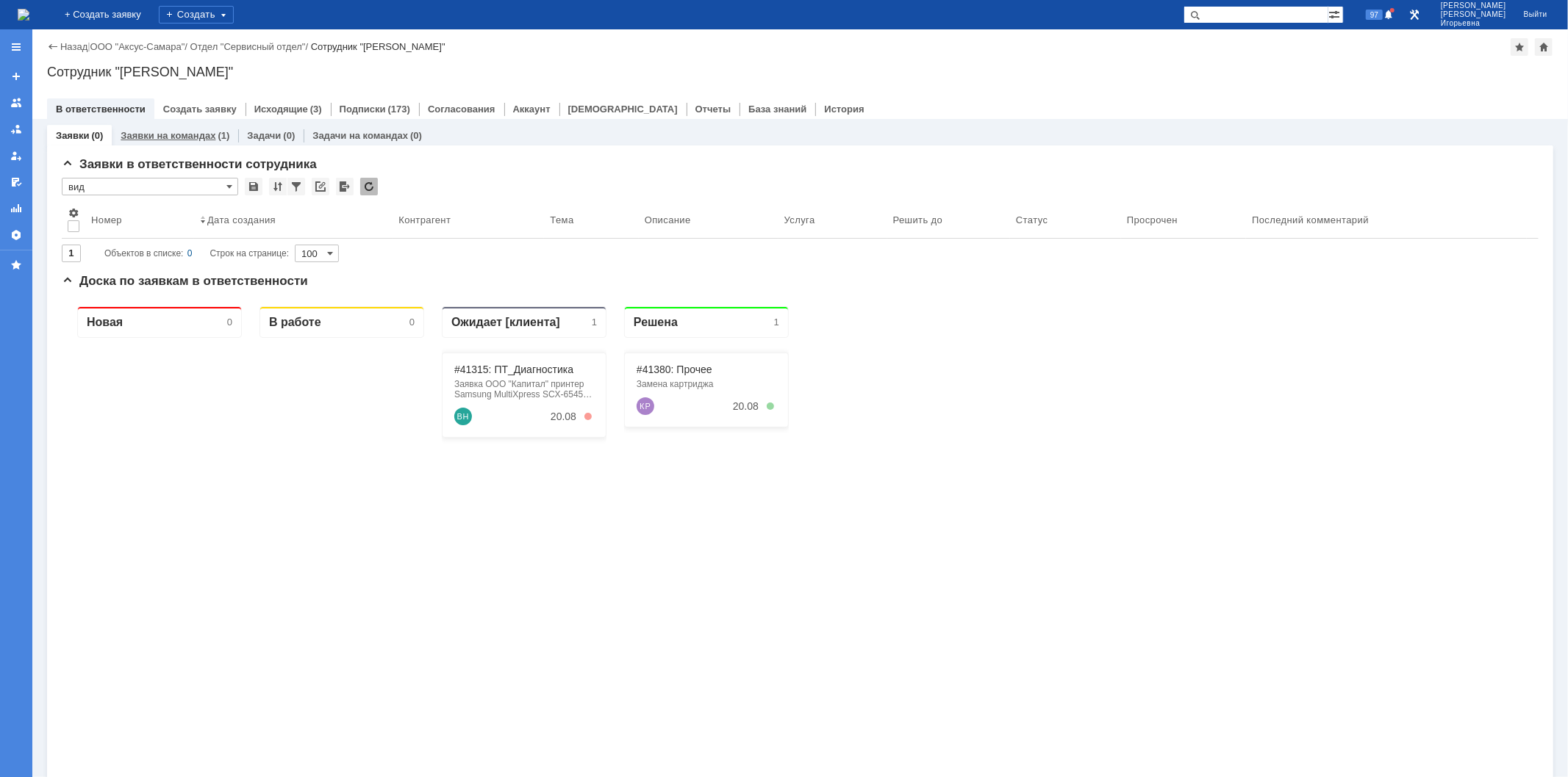
click at [164, 134] on link "Заявки на командах" at bounding box center [168, 135] width 95 height 11
